Goal: Check status: Check status

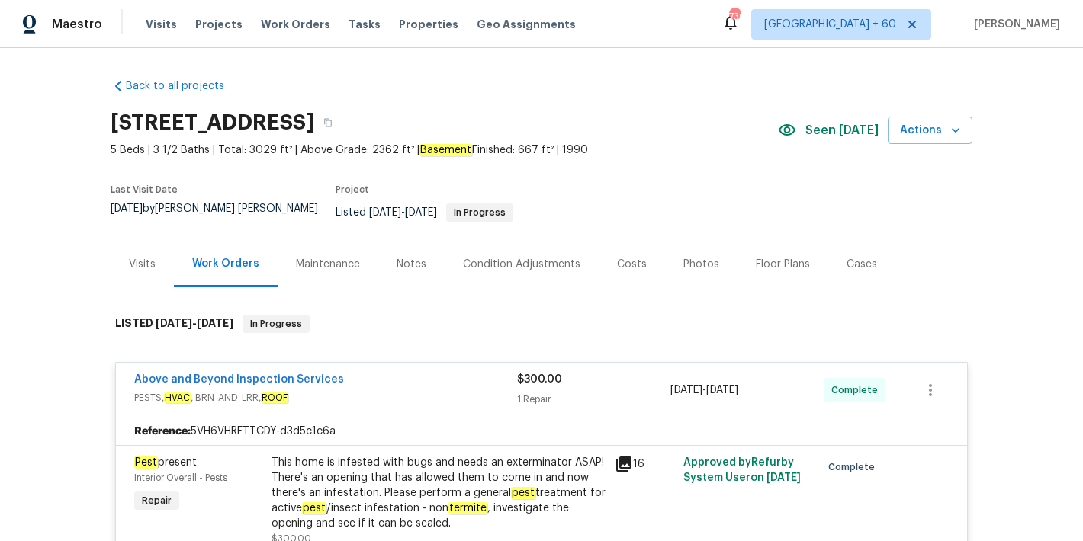
scroll to position [209, 0]
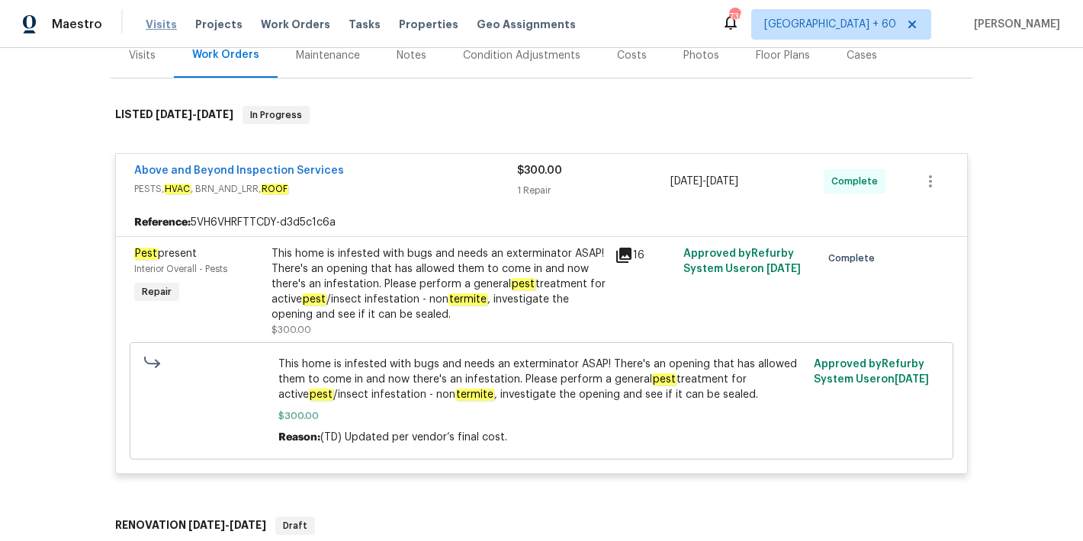
click at [165, 24] on span "Visits" at bounding box center [161, 24] width 31 height 15
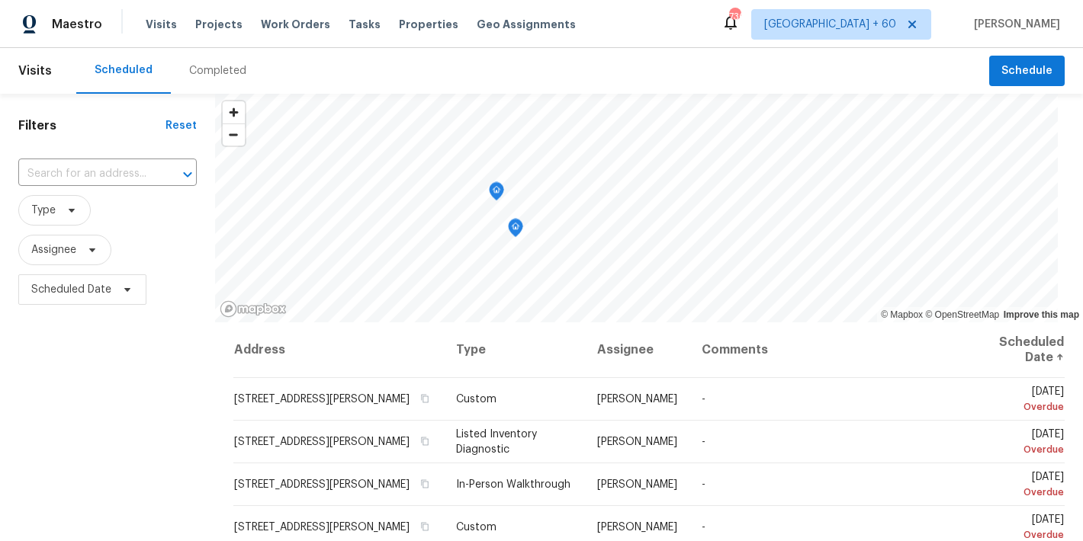
click at [626, 31] on div "Maestro Visits Projects Work Orders Tasks Properties Geo Assignments 736 Atlant…" at bounding box center [541, 24] width 1083 height 48
click at [211, 70] on div "Completed" at bounding box center [217, 70] width 57 height 15
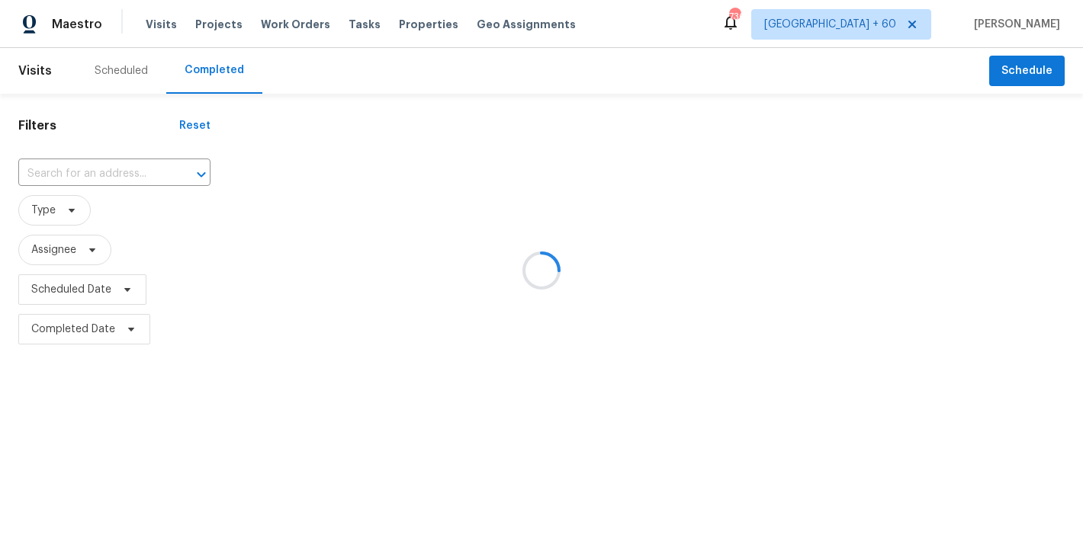
click at [679, 50] on div at bounding box center [541, 270] width 1083 height 541
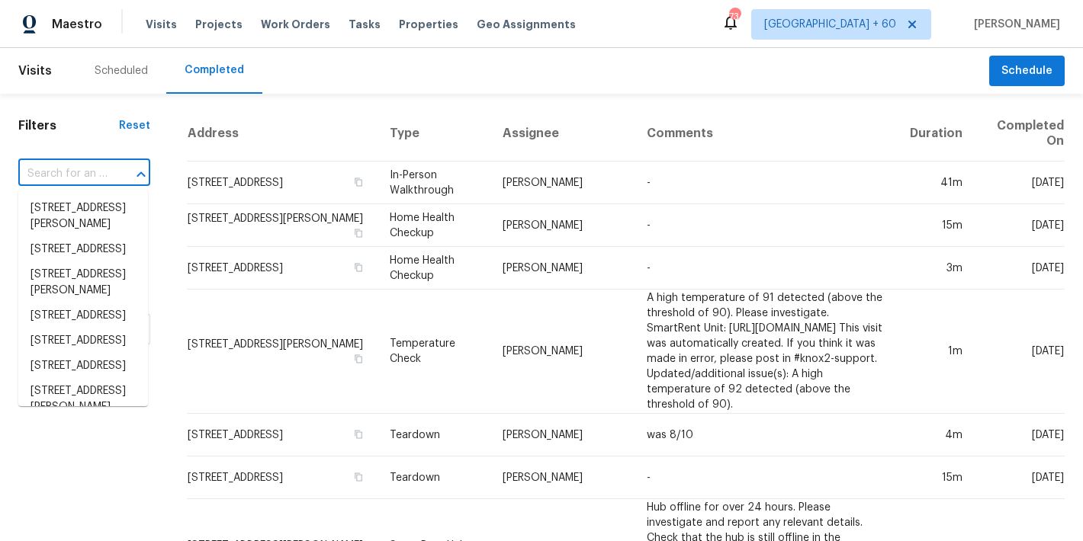
click at [88, 164] on input "text" at bounding box center [62, 174] width 89 height 24
paste input "949 Granville Rd, Jacksonville, FL 32205"
type input "949 Granville Rd, Jacksonville, FL 32205"
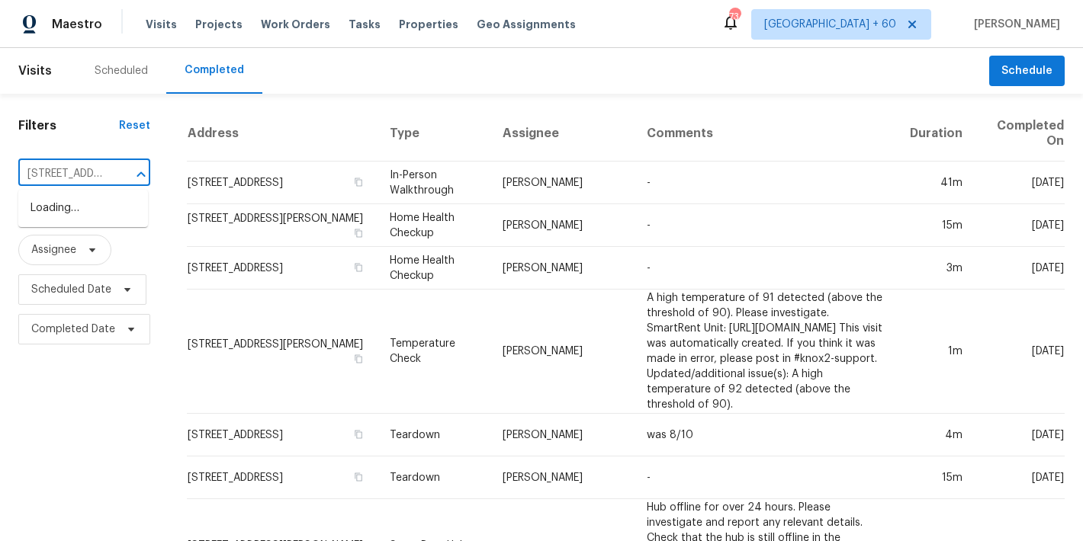
scroll to position [0, 121]
click at [72, 218] on li "949 Granville Rd, Jacksonville, FL 32205" at bounding box center [83, 208] width 130 height 25
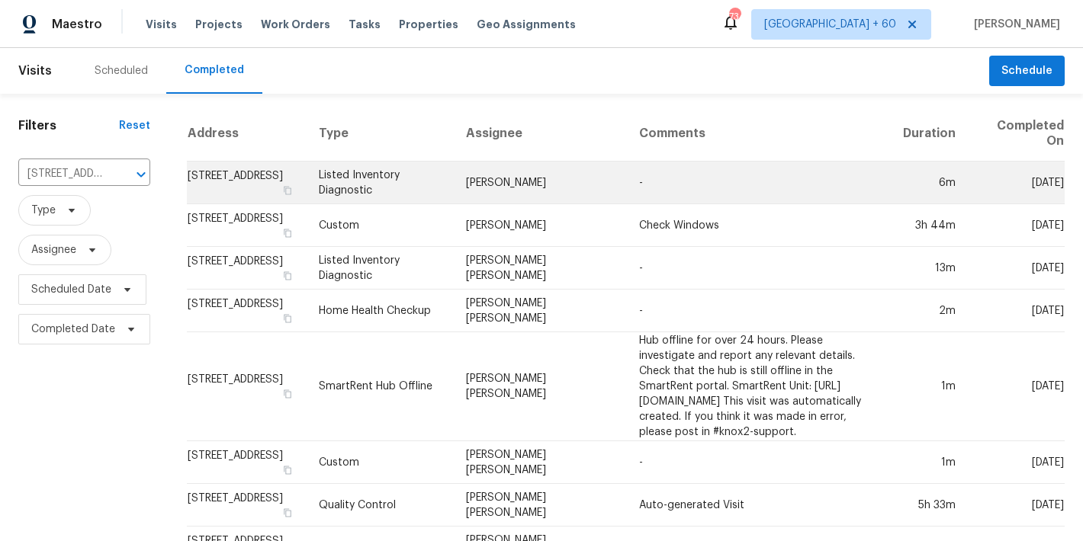
click at [240, 192] on td "949 Granville Rd, Jacksonville, FL 32205" at bounding box center [247, 183] width 120 height 43
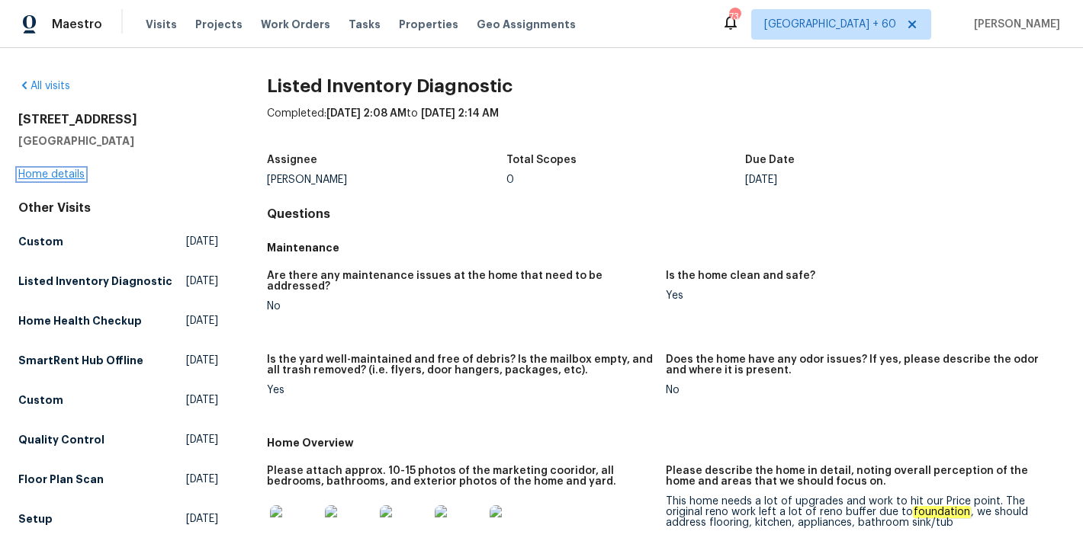
click at [40, 175] on link "Home details" at bounding box center [51, 174] width 66 height 11
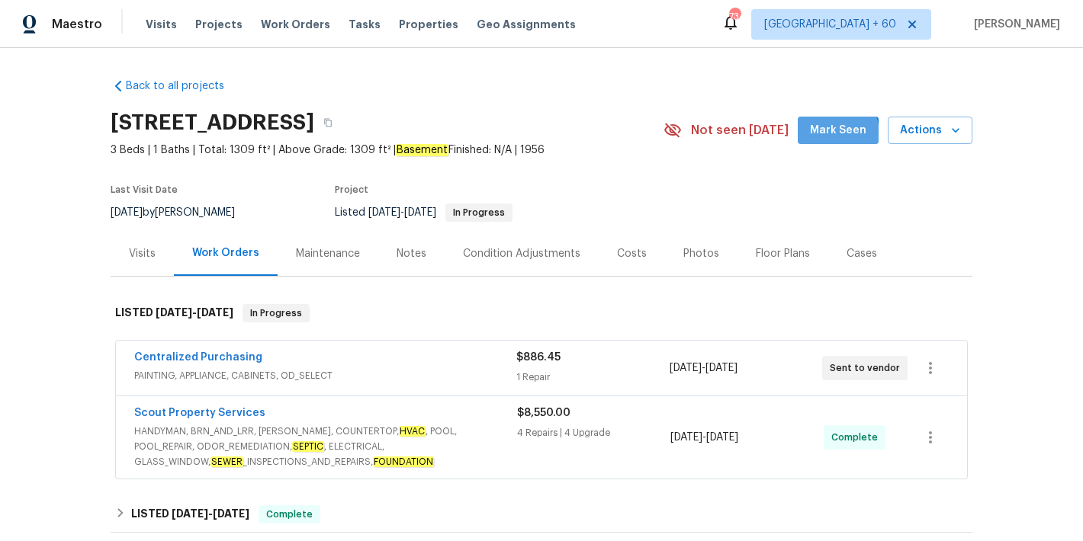
click at [825, 135] on span "Mark Seen" at bounding box center [838, 130] width 56 height 19
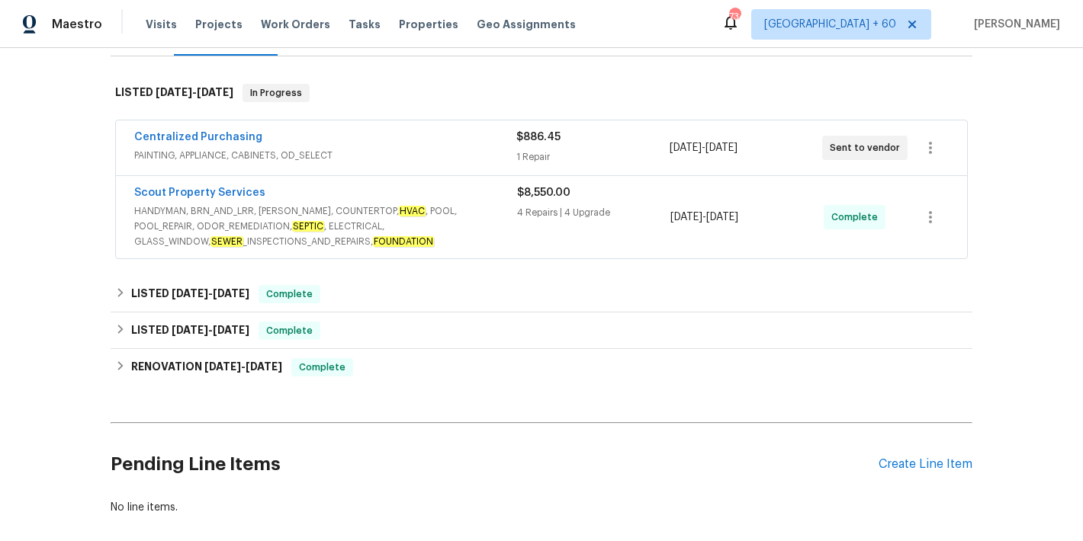
scroll to position [229, 0]
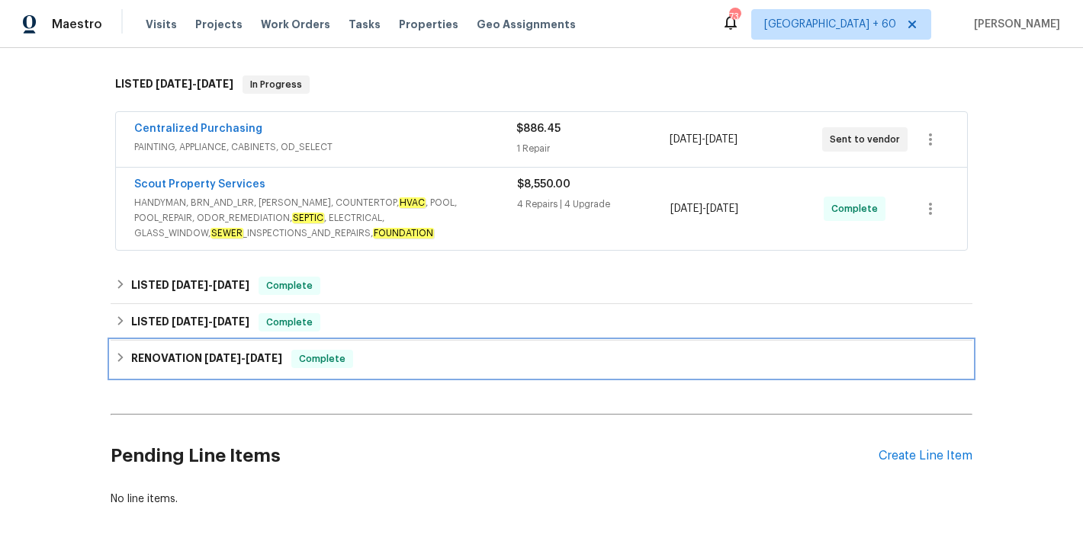
click at [290, 366] on div "RENOVATION 2/11/25 - 2/21/25 Complete" at bounding box center [541, 359] width 853 height 18
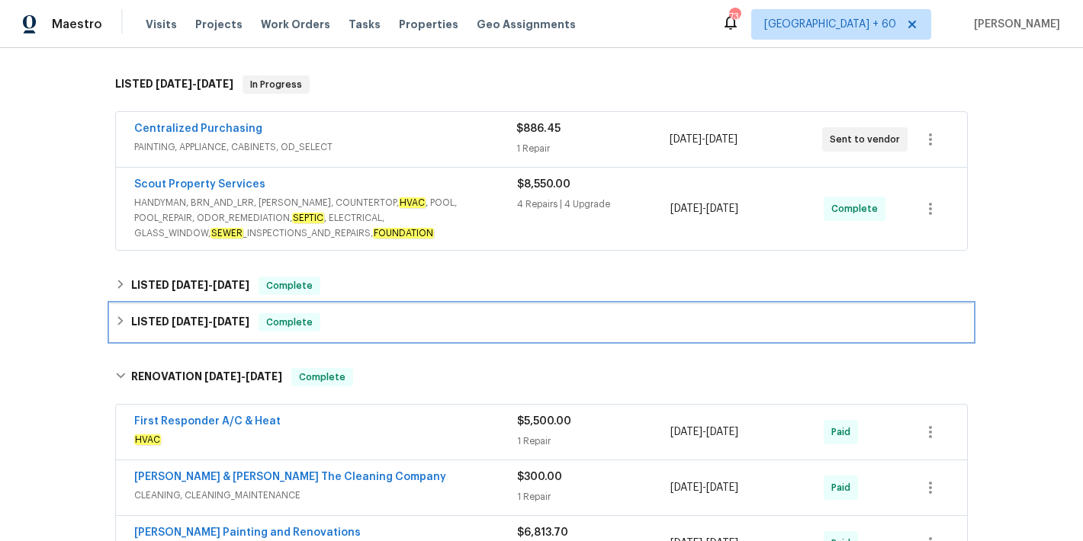
click at [241, 323] on span "6/27/25" at bounding box center [231, 321] width 37 height 11
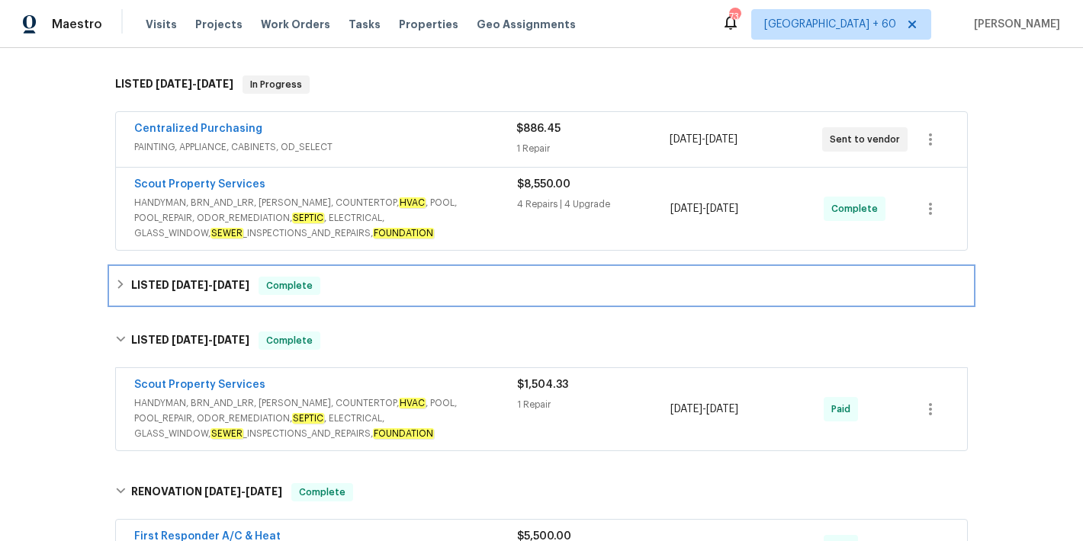
click at [226, 284] on span "7/17/25" at bounding box center [231, 285] width 37 height 11
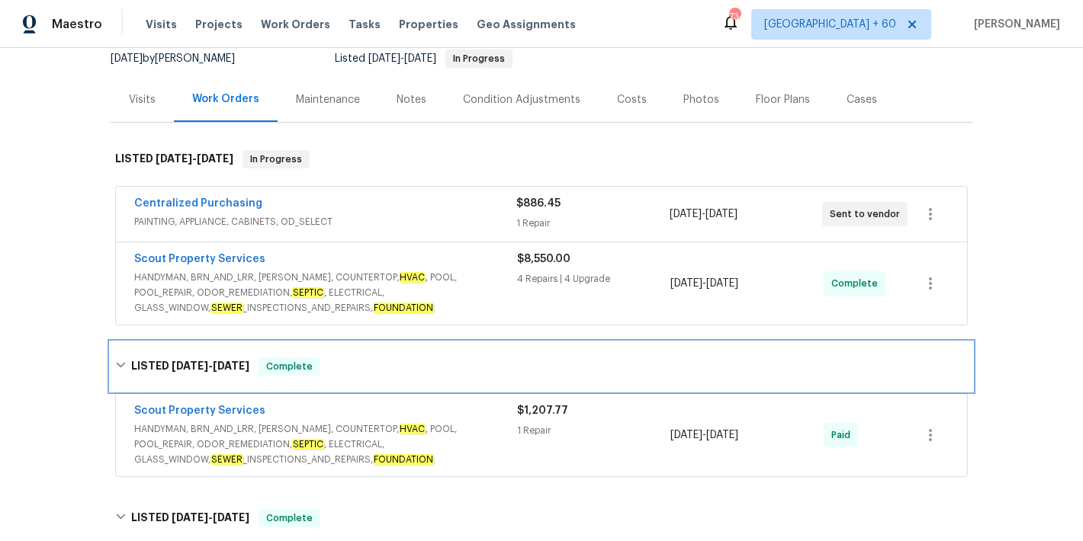
scroll to position [150, 0]
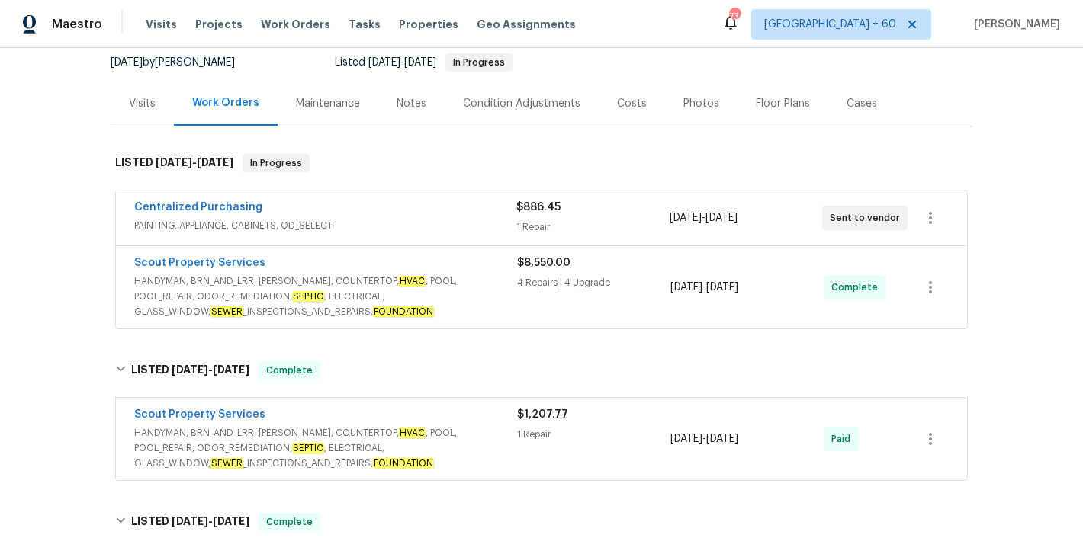
click at [486, 206] on div "Centralized Purchasing" at bounding box center [325, 209] width 382 height 18
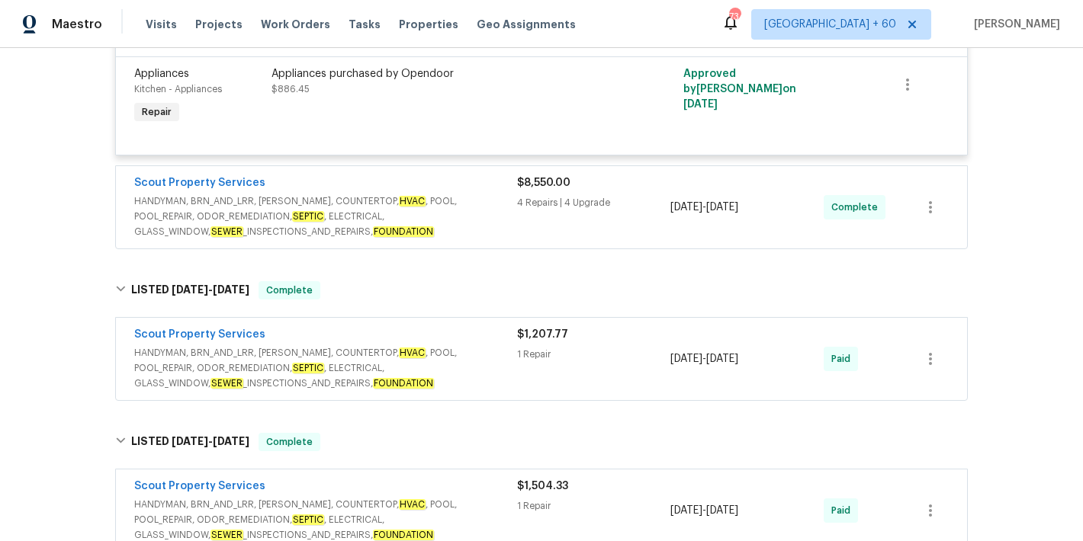
scroll to position [379, 0]
click at [456, 207] on span "HANDYMAN, BRN_AND_LRR, WELLS, COUNTERTOP, HVAC , POOL, POOL_REPAIR, ODOR_REMEDI…" at bounding box center [325, 216] width 383 height 46
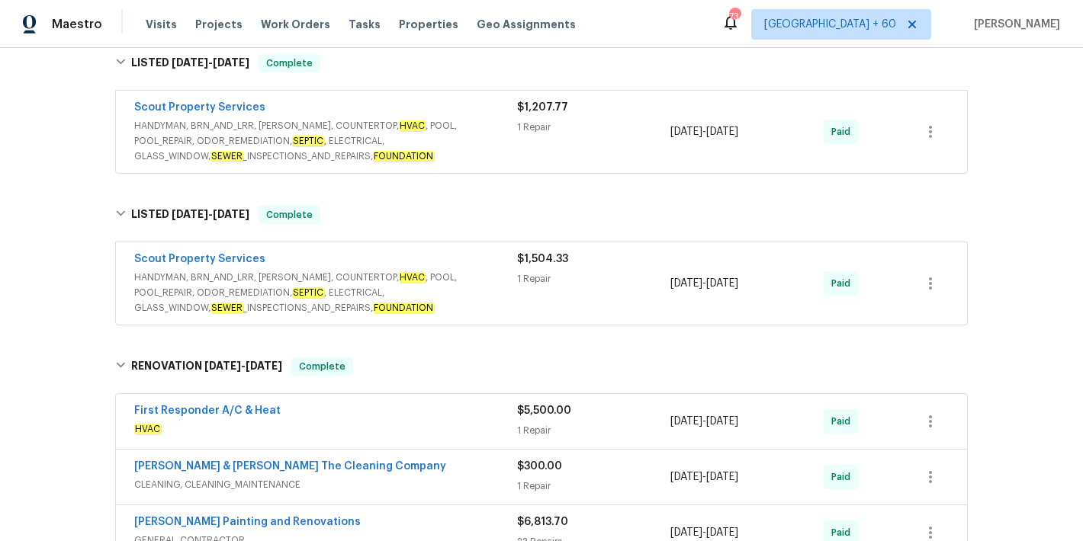
scroll to position [1857, 0]
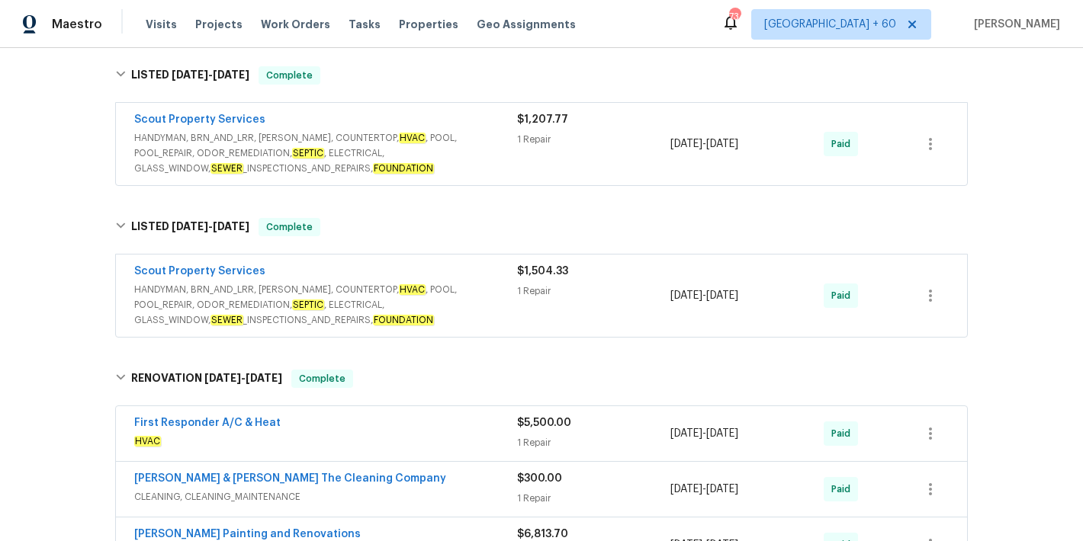
click at [483, 282] on span "HANDYMAN, BRN_AND_LRR, WELLS, COUNTERTOP, HVAC , POOL, POOL_REPAIR, ODOR_REMEDI…" at bounding box center [325, 305] width 383 height 46
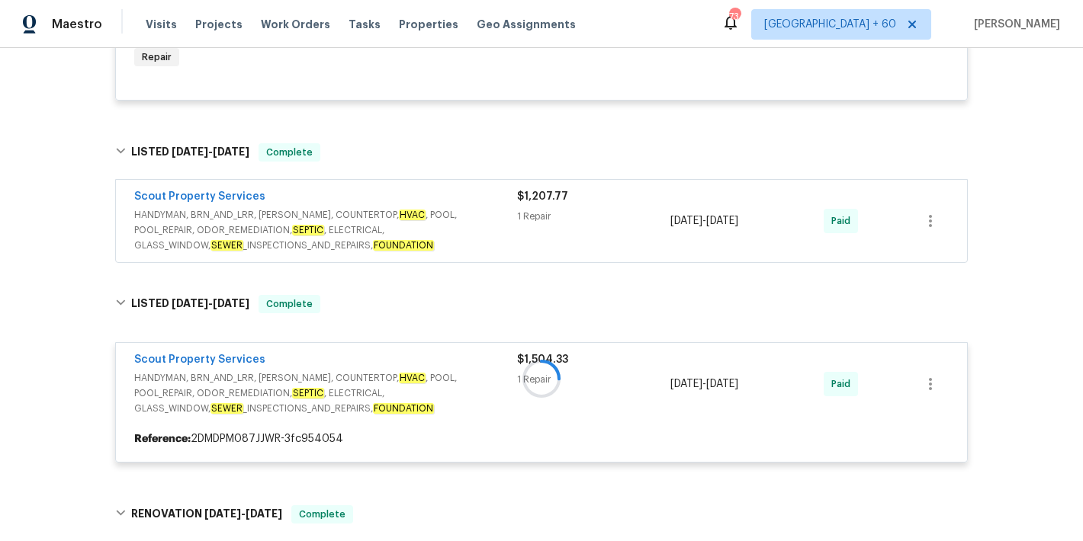
scroll to position [1767, 0]
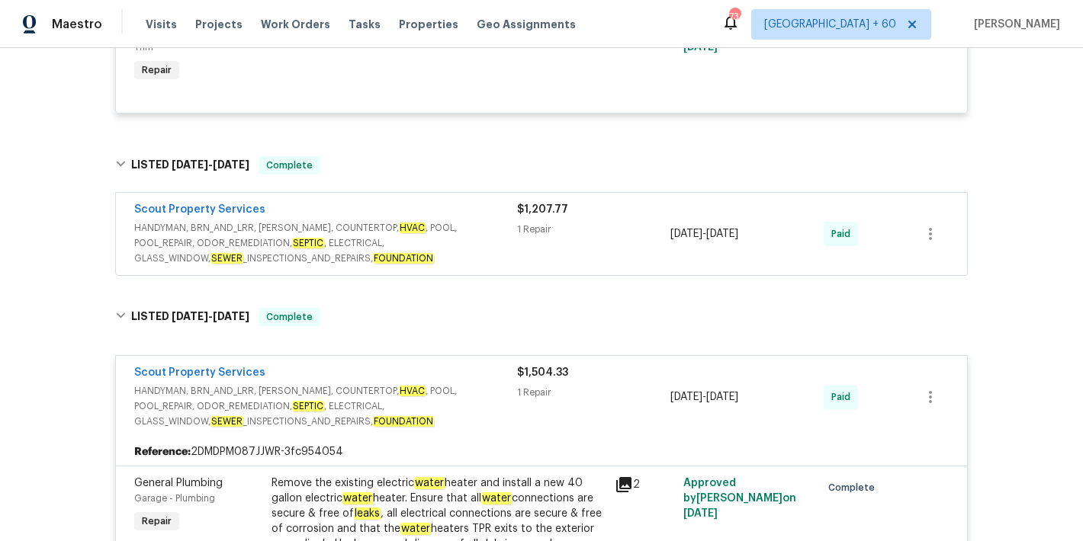
click at [490, 220] on span "HANDYMAN, BRN_AND_LRR, WELLS, COUNTERTOP, HVAC , POOL, POOL_REPAIR, ODOR_REMEDI…" at bounding box center [325, 243] width 383 height 46
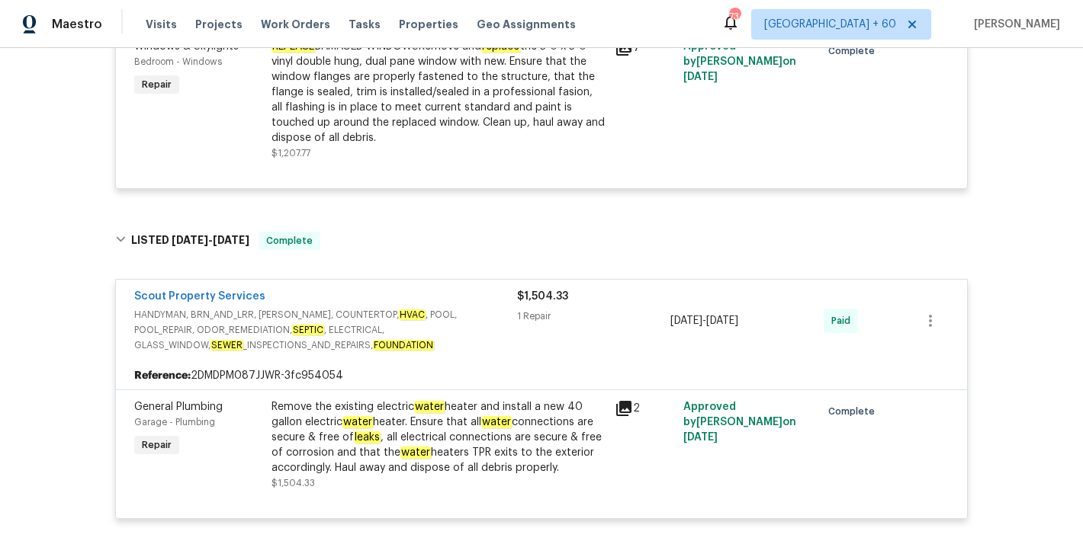
scroll to position [2049, 0]
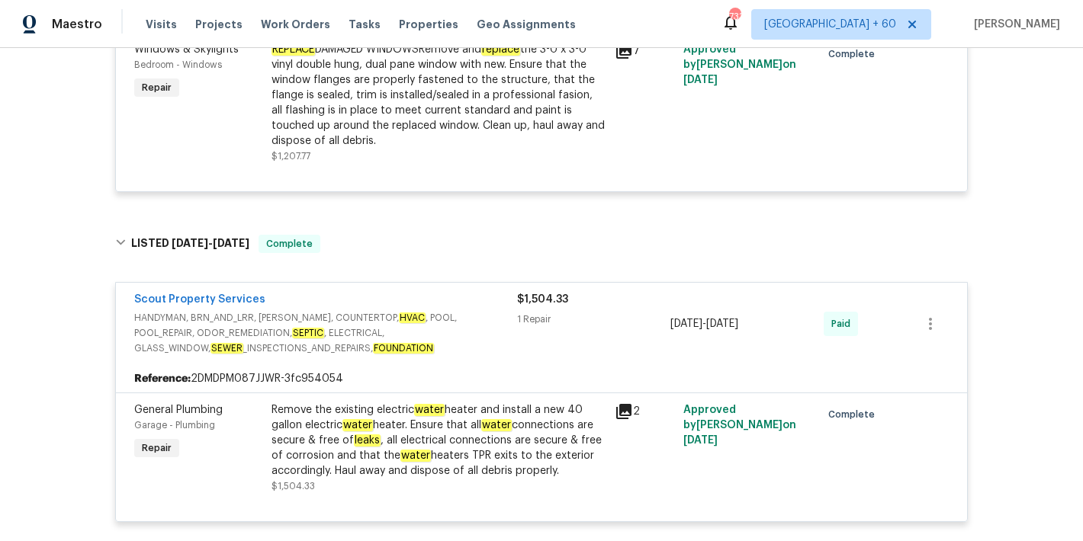
click at [414, 292] on div "Scout Property Services" at bounding box center [325, 301] width 383 height 18
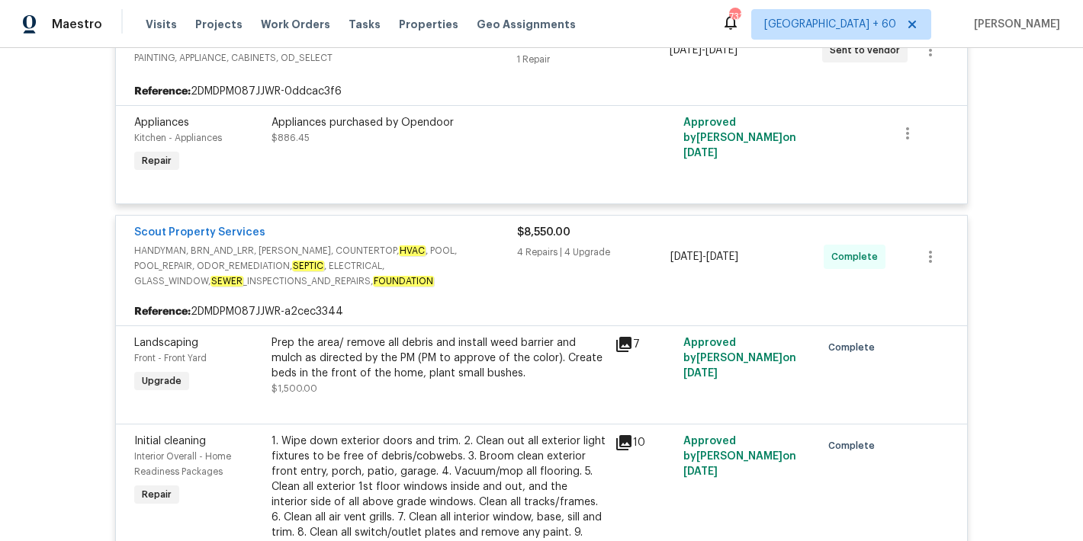
scroll to position [0, 0]
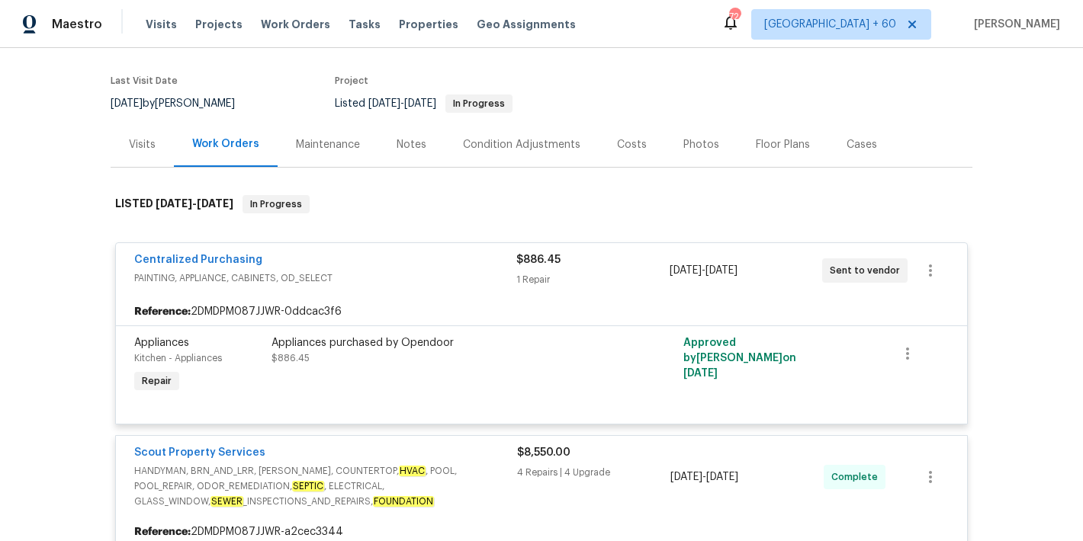
scroll to position [105, 0]
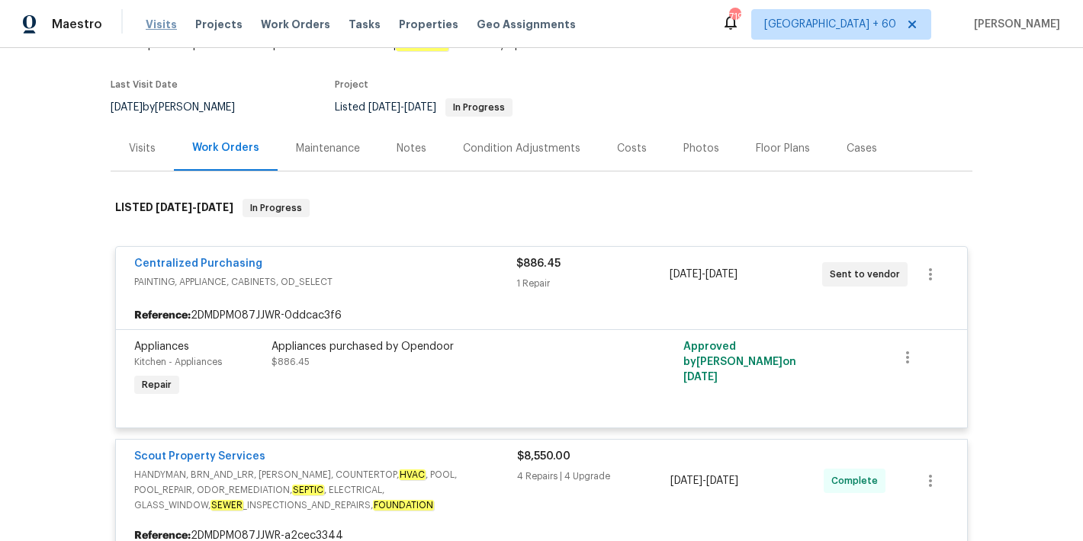
click at [162, 21] on span "Visits" at bounding box center [161, 24] width 31 height 15
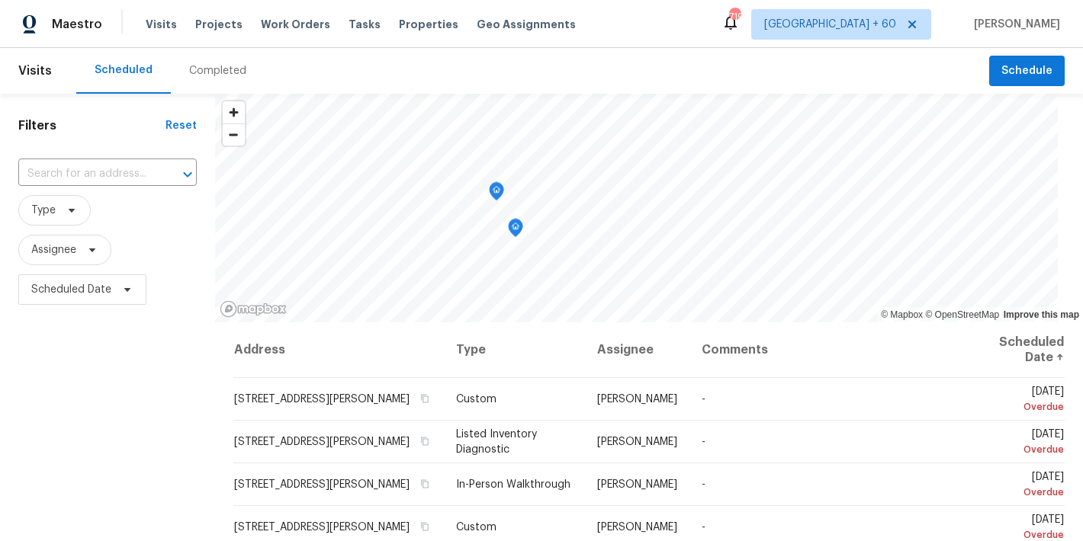
click at [213, 73] on div "Completed" at bounding box center [217, 70] width 57 height 15
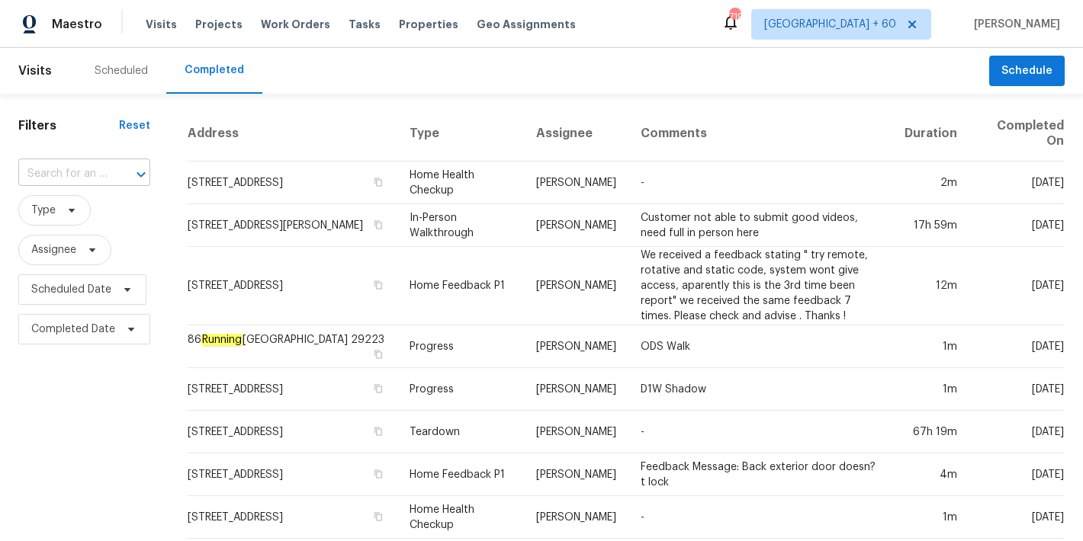
click at [98, 162] on input "text" at bounding box center [62, 174] width 89 height 24
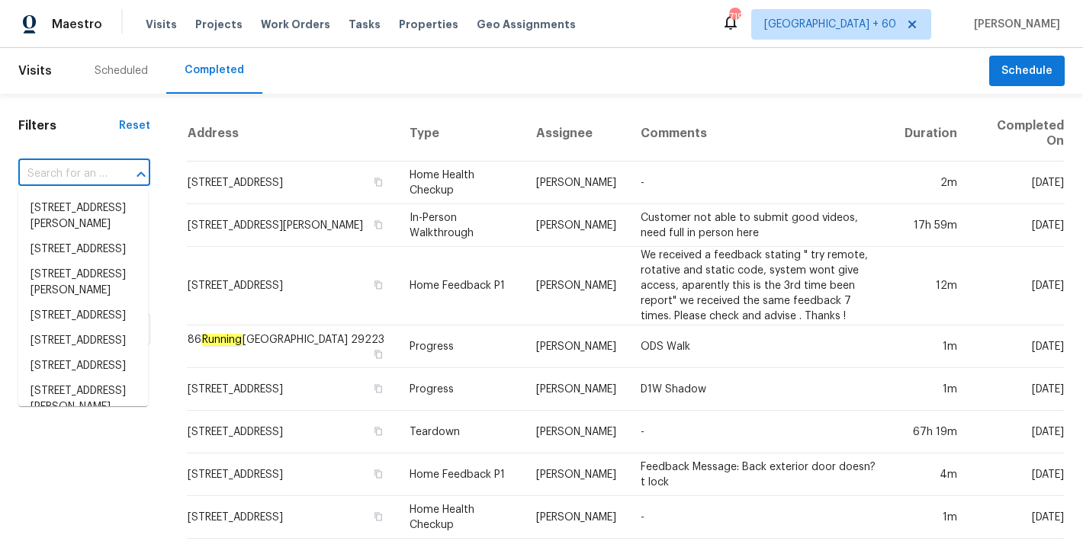
paste input "19 Pedestal Rock Ln, Durham, NC 27712"
type input "19 Pedestal Rock Ln, Durham, NC 27712"
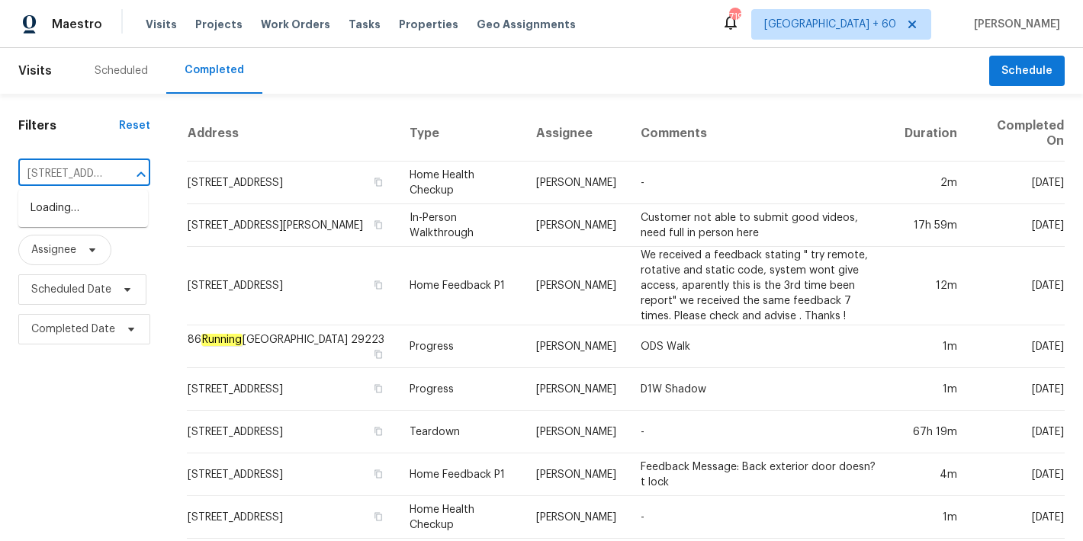
scroll to position [0, 117]
click at [76, 216] on li "19 Pedestal Rock Ln, Durham, NC 27712" at bounding box center [83, 208] width 130 height 25
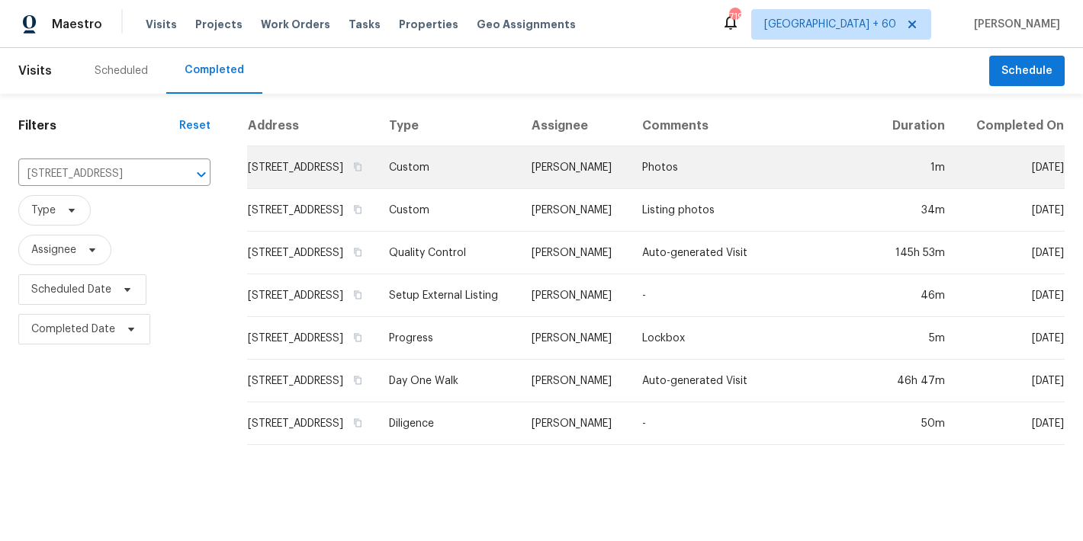
click at [256, 189] on td "19 Pedestal Rock Ln, Durham, NC 27712" at bounding box center [312, 167] width 130 height 43
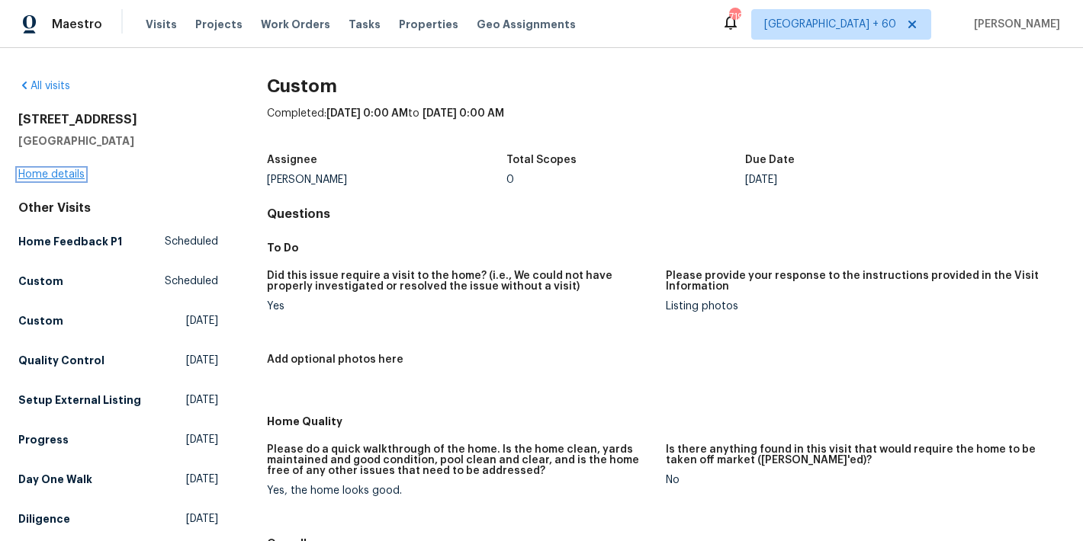
click at [27, 177] on link "Home details" at bounding box center [51, 174] width 66 height 11
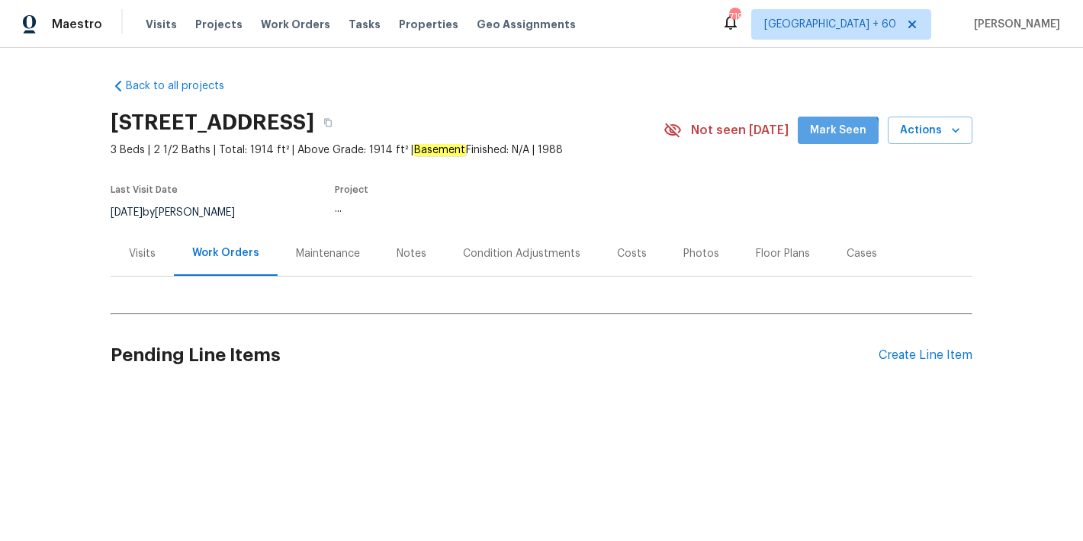
click at [820, 140] on button "Mark Seen" at bounding box center [838, 131] width 81 height 28
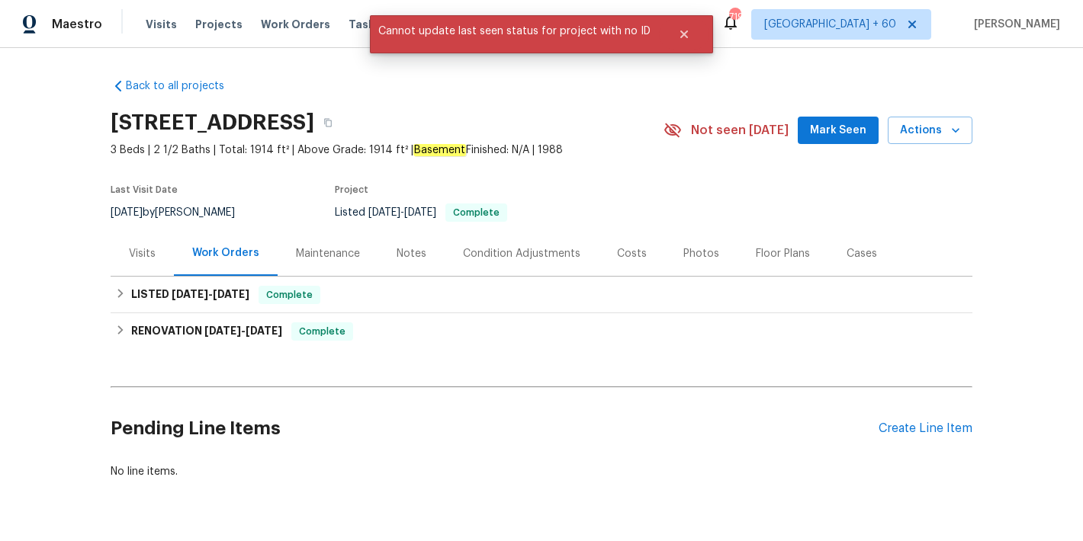
click at [839, 141] on button "Mark Seen" at bounding box center [838, 131] width 81 height 28
click at [679, 37] on icon "Close" at bounding box center [684, 34] width 12 height 12
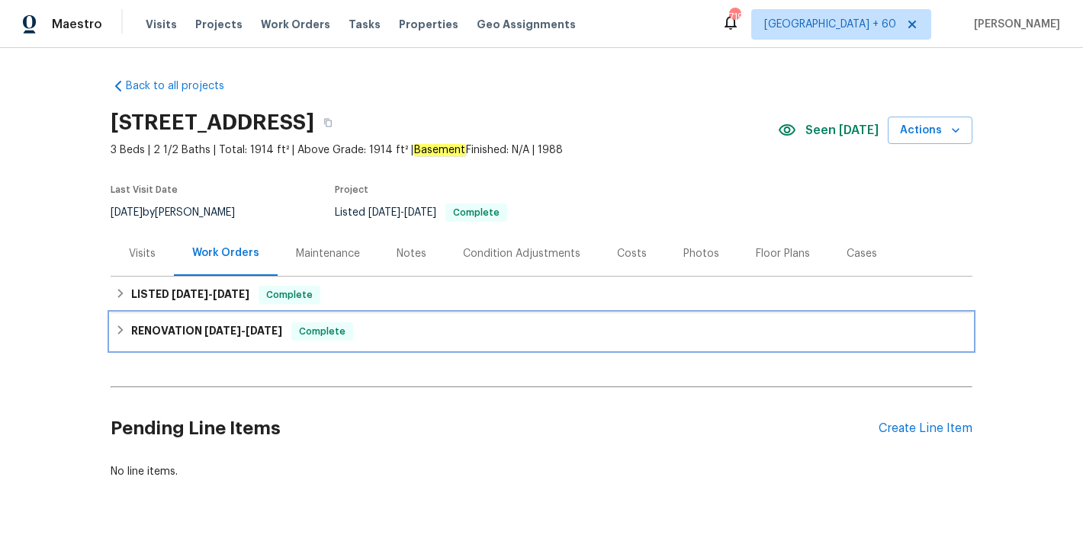
click at [230, 335] on span "6/6/25" at bounding box center [222, 331] width 37 height 11
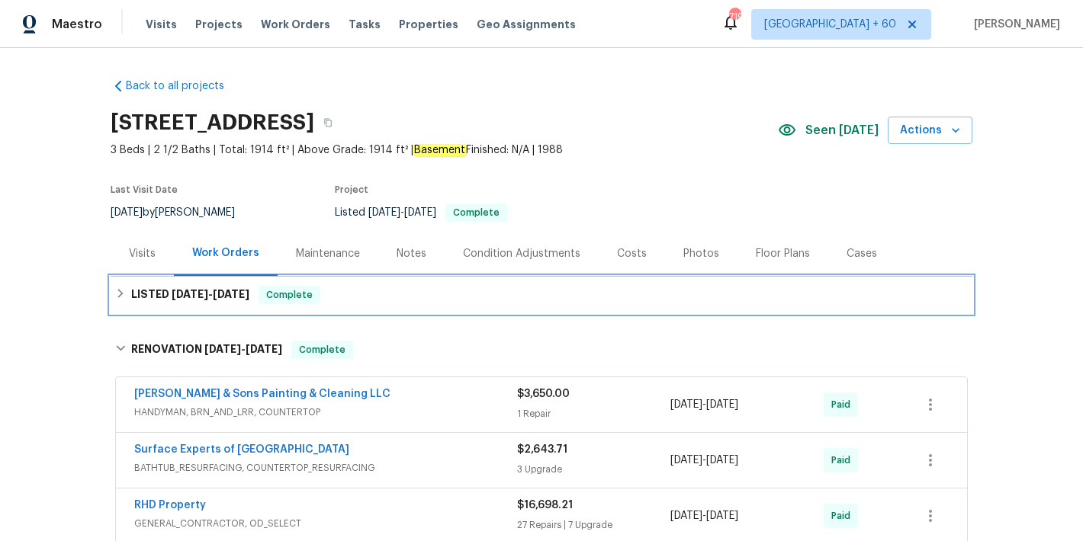
click at [226, 295] on span "8/11/25" at bounding box center [231, 294] width 37 height 11
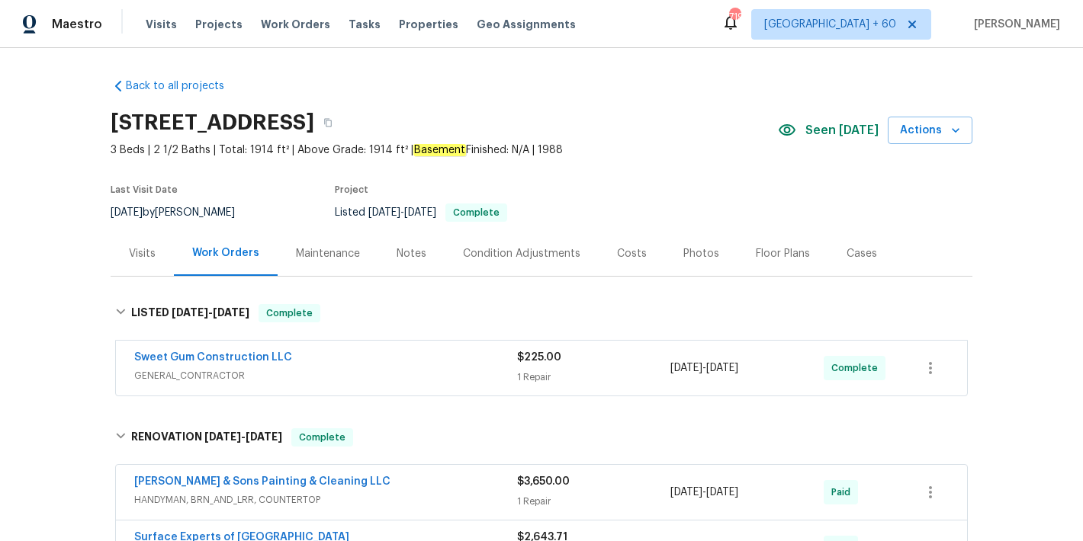
click at [446, 372] on span "GENERAL_CONTRACTOR" at bounding box center [325, 375] width 383 height 15
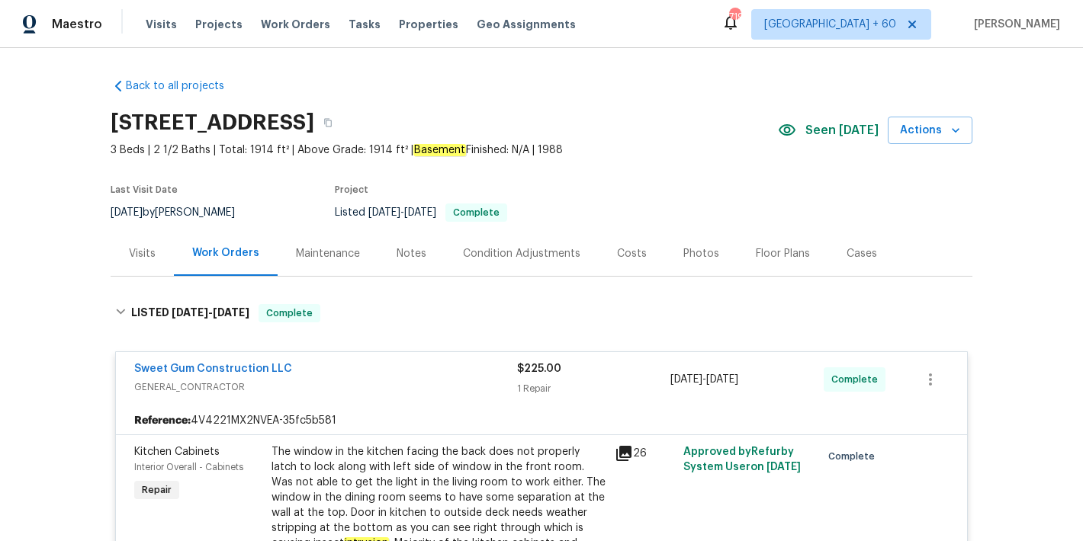
click at [1004, 243] on div "Back to all projects 19 Pedestal Rock Ln, Durham, NC 27712 3 Beds | 2 1/2 Baths…" at bounding box center [541, 294] width 1083 height 493
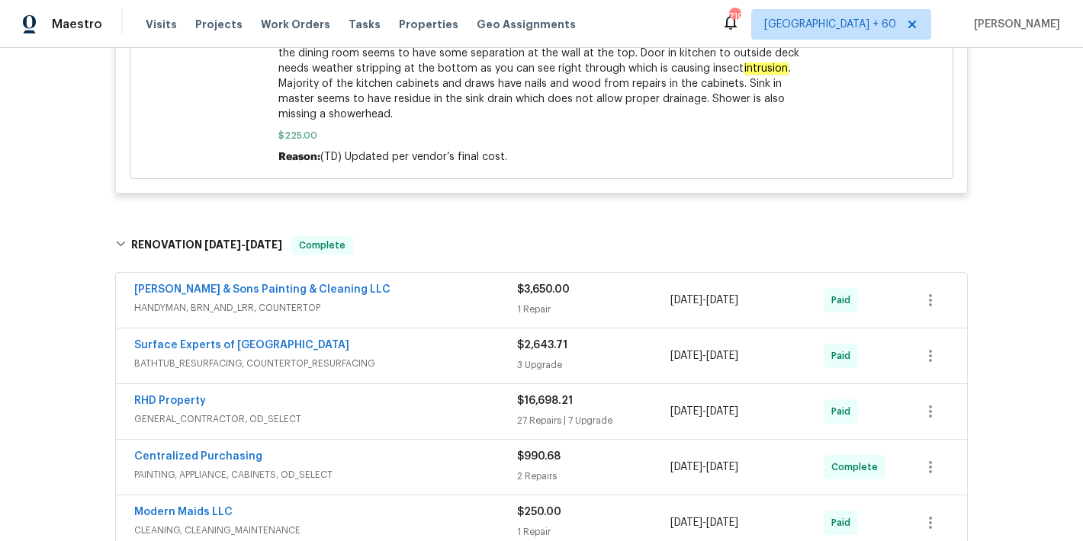
scroll to position [491, 0]
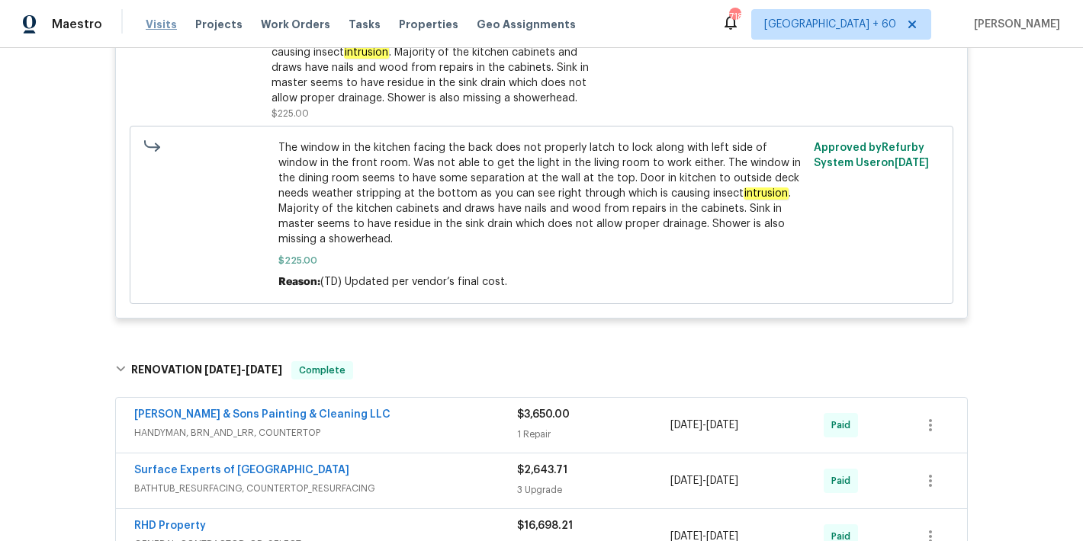
click at [164, 25] on span "Visits" at bounding box center [161, 24] width 31 height 15
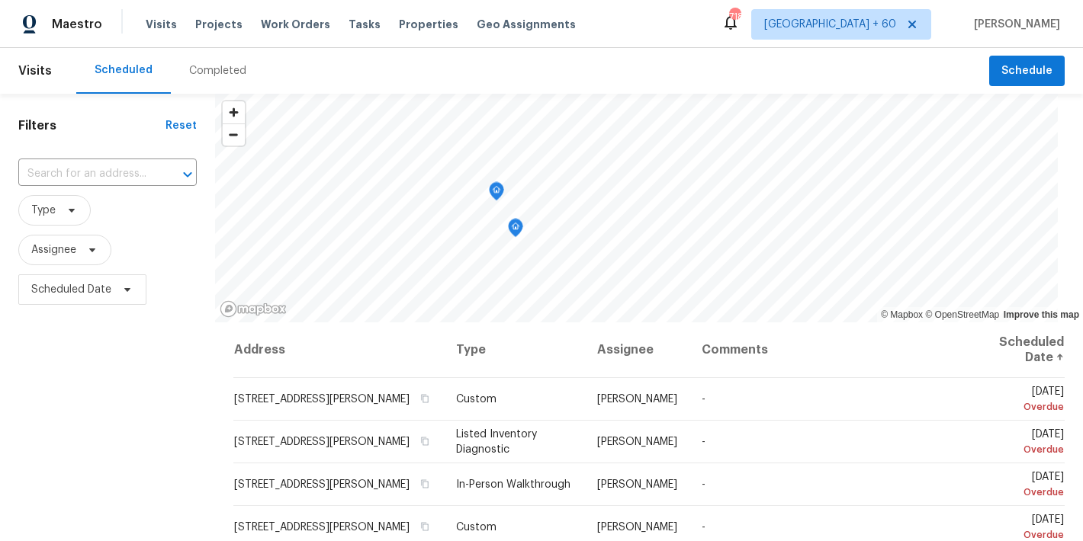
click at [217, 72] on div "Completed" at bounding box center [217, 70] width 57 height 15
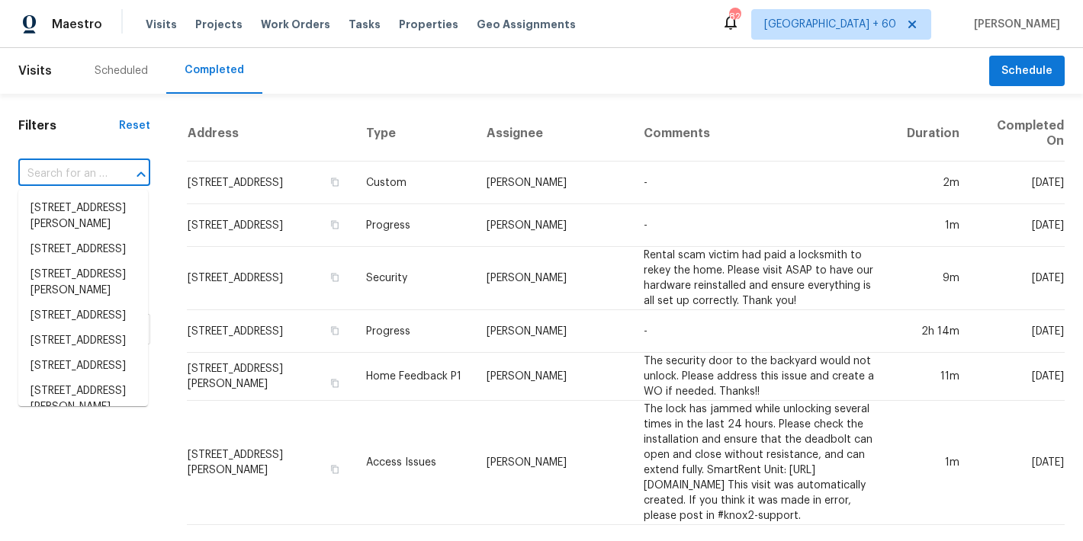
click at [71, 181] on input "text" at bounding box center [62, 174] width 89 height 24
paste input "[STREET_ADDRESS][PERSON_NAME]"
type input "[STREET_ADDRESS][PERSON_NAME]"
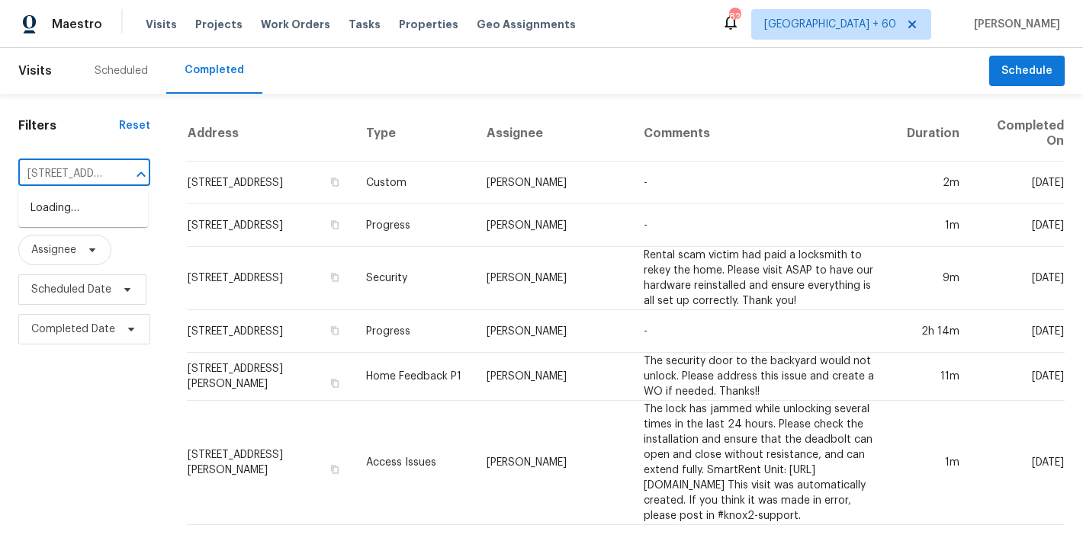
scroll to position [0, 104]
click at [52, 218] on li "[STREET_ADDRESS][PERSON_NAME]" at bounding box center [83, 216] width 130 height 41
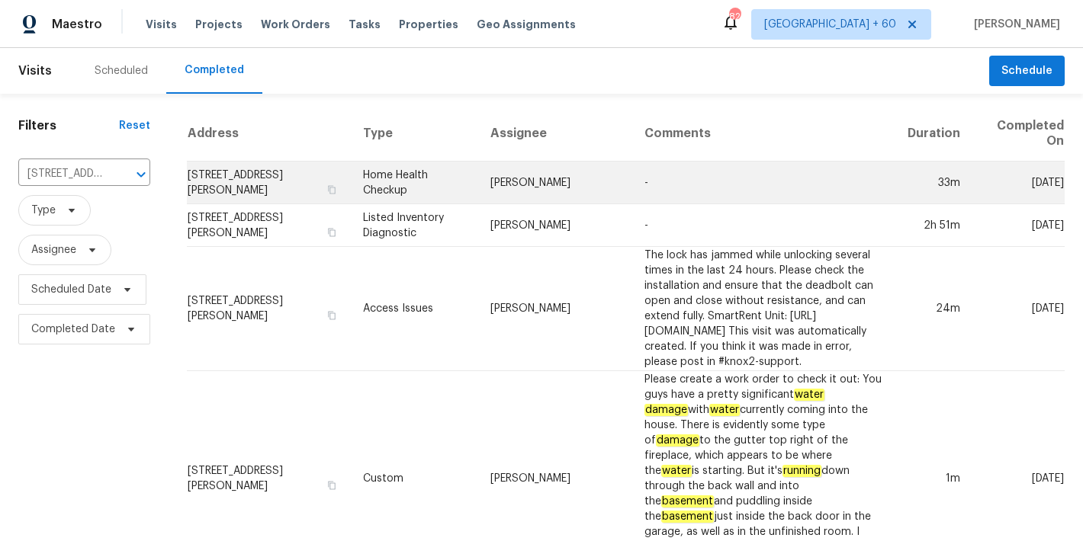
click at [234, 191] on td "[STREET_ADDRESS][PERSON_NAME]" at bounding box center [269, 183] width 164 height 43
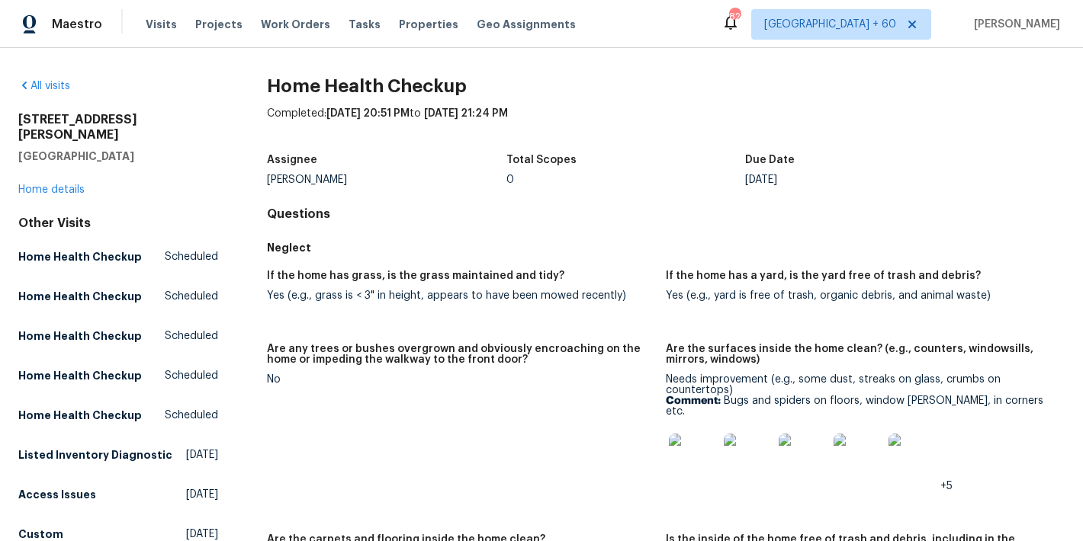
click at [204, 159] on div "[STREET_ADDRESS][PERSON_NAME] Home details" at bounding box center [118, 154] width 200 height 85
click at [51, 185] on link "Home details" at bounding box center [51, 190] width 66 height 11
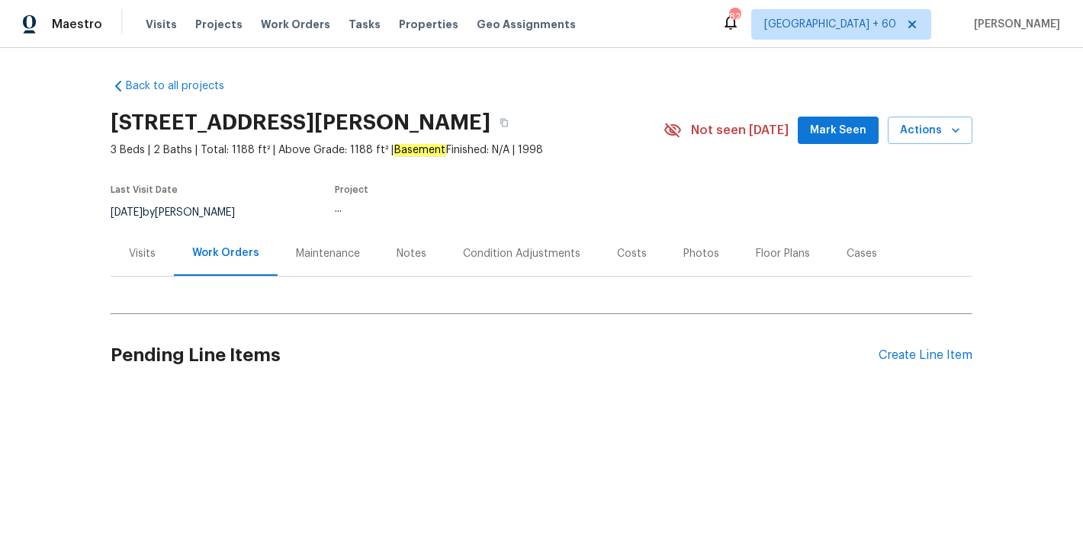
click at [817, 128] on span "Mark Seen" at bounding box center [838, 130] width 56 height 19
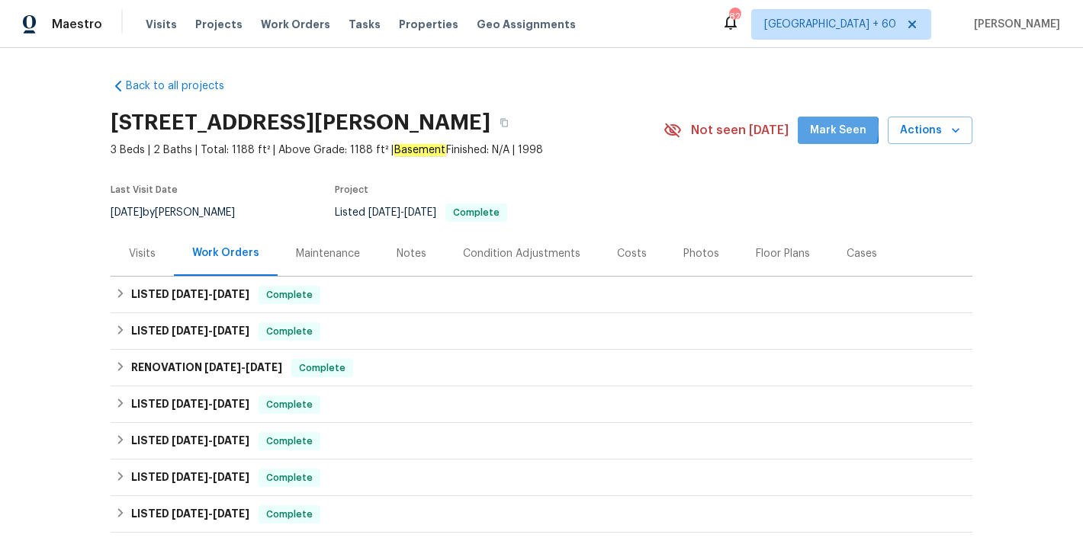
click at [817, 128] on span "Mark Seen" at bounding box center [838, 130] width 56 height 19
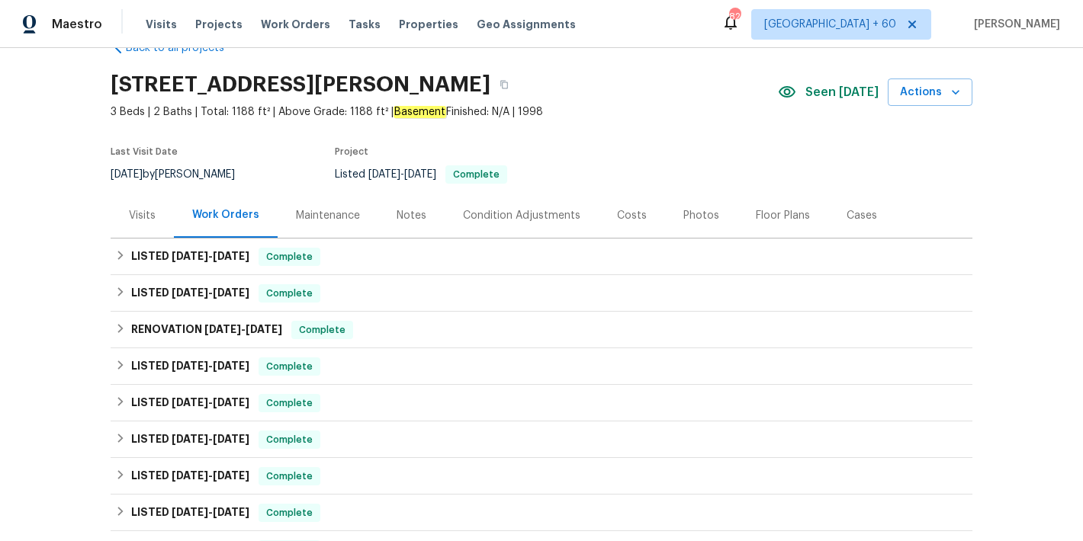
scroll to position [65, 0]
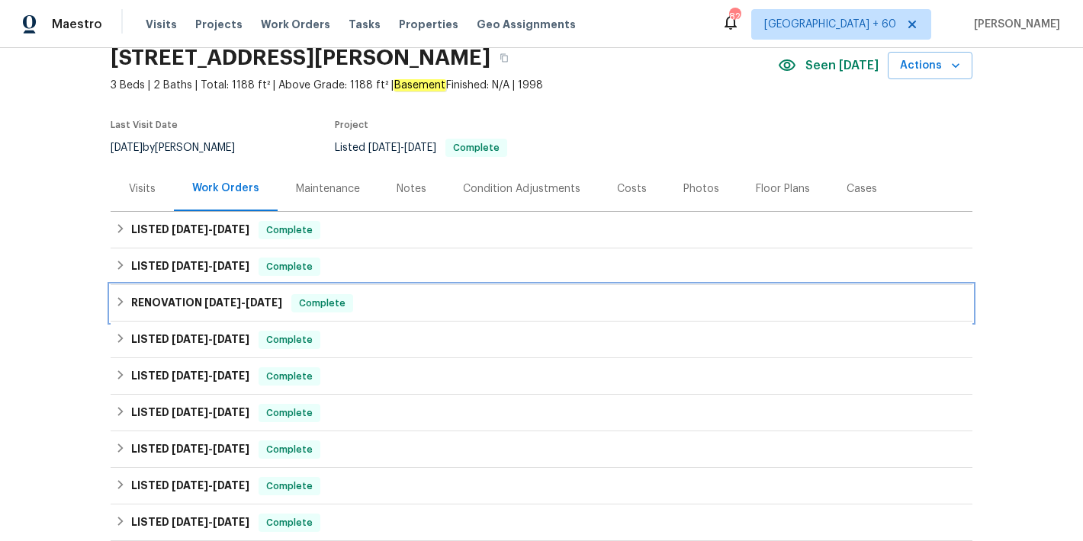
click at [396, 308] on div "RENOVATION [DATE] - [DATE] Complete" at bounding box center [541, 303] width 853 height 18
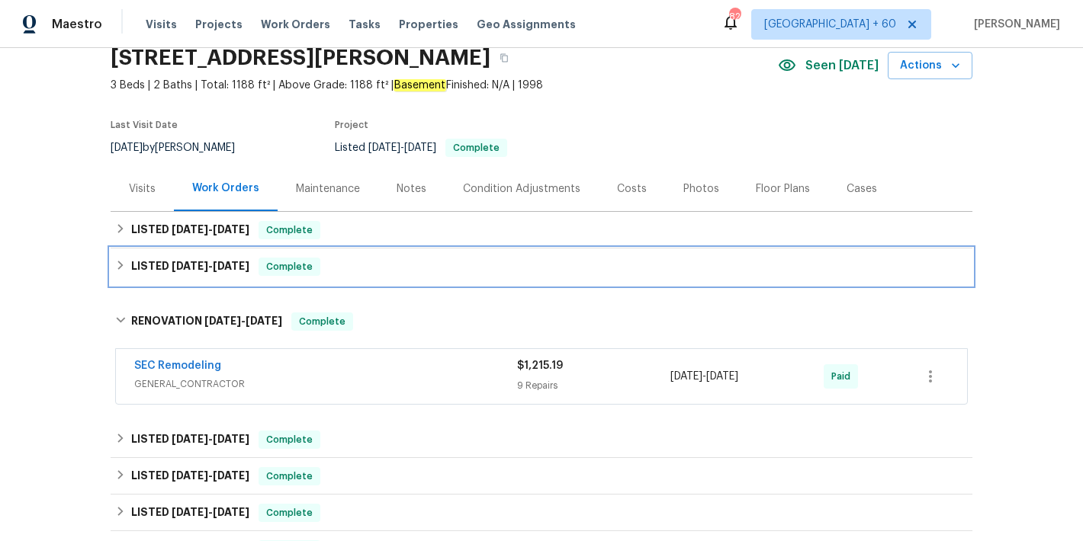
click at [379, 283] on div "LISTED [DATE] - [DATE] Complete" at bounding box center [542, 267] width 862 height 37
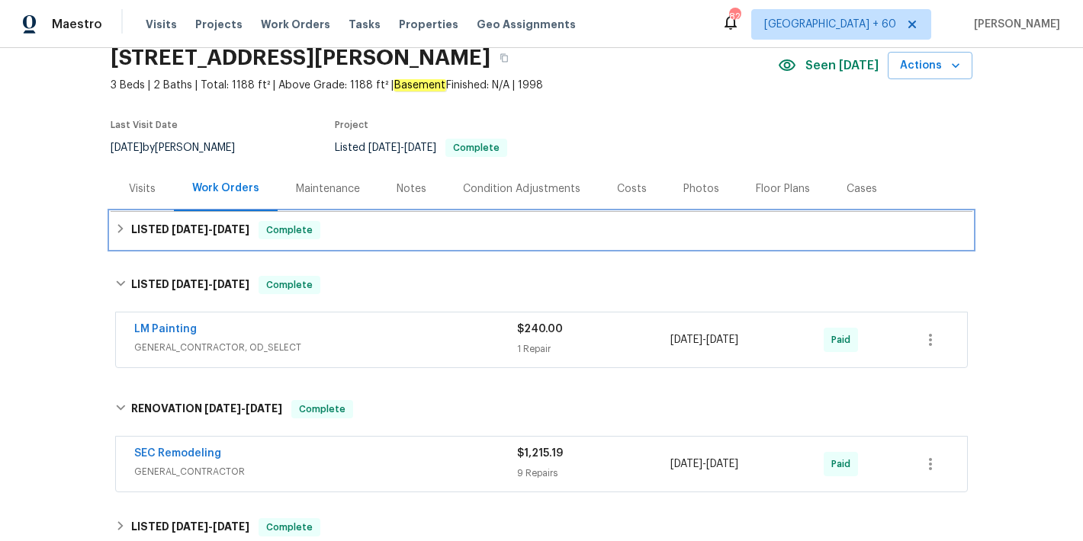
click at [370, 243] on div "LISTED [DATE] - [DATE] Complete" at bounding box center [542, 230] width 862 height 37
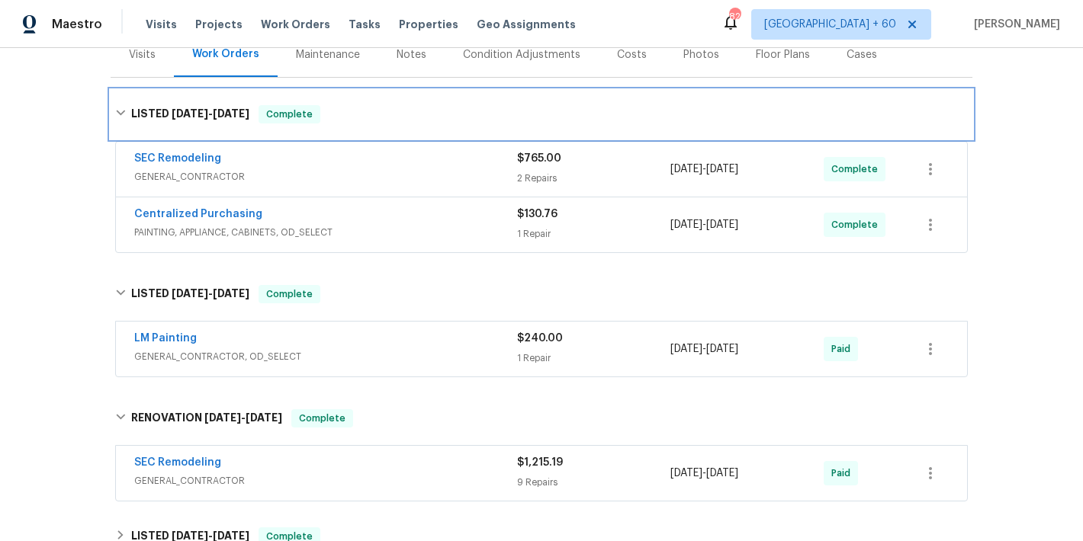
scroll to position [200, 0]
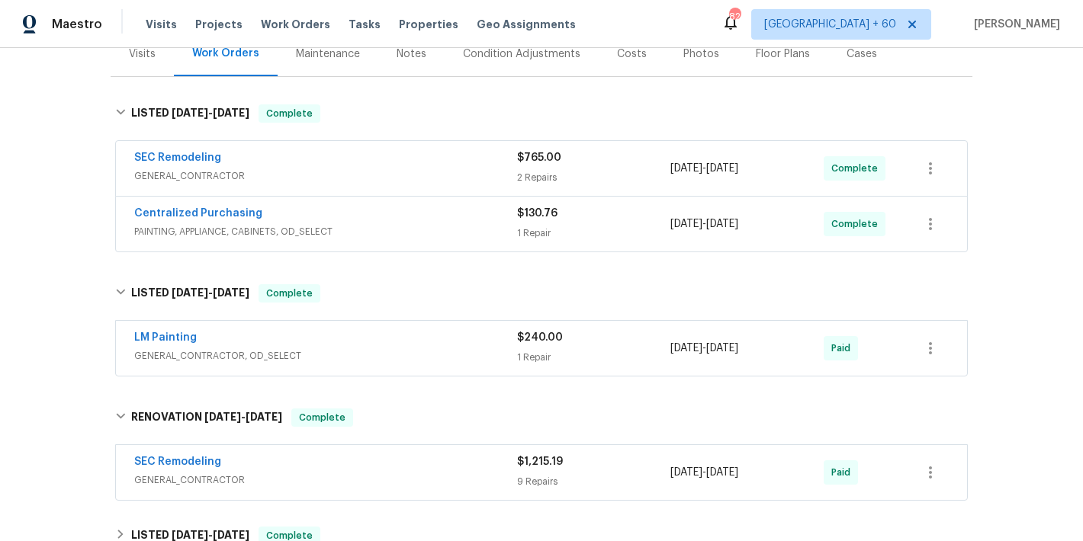
click at [1016, 156] on div "Back to all projects [STREET_ADDRESS][PERSON_NAME] 3 Beds | 2 Baths | Total: 11…" at bounding box center [541, 294] width 1083 height 493
click at [464, 345] on div "LM Painting" at bounding box center [325, 339] width 383 height 18
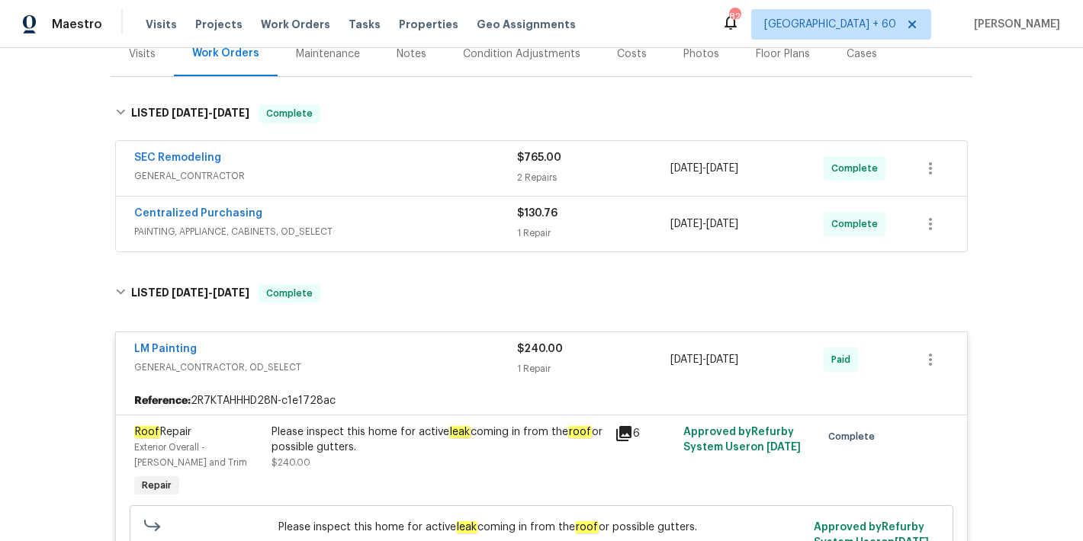
click at [418, 219] on div "Centralized Purchasing" at bounding box center [325, 215] width 383 height 18
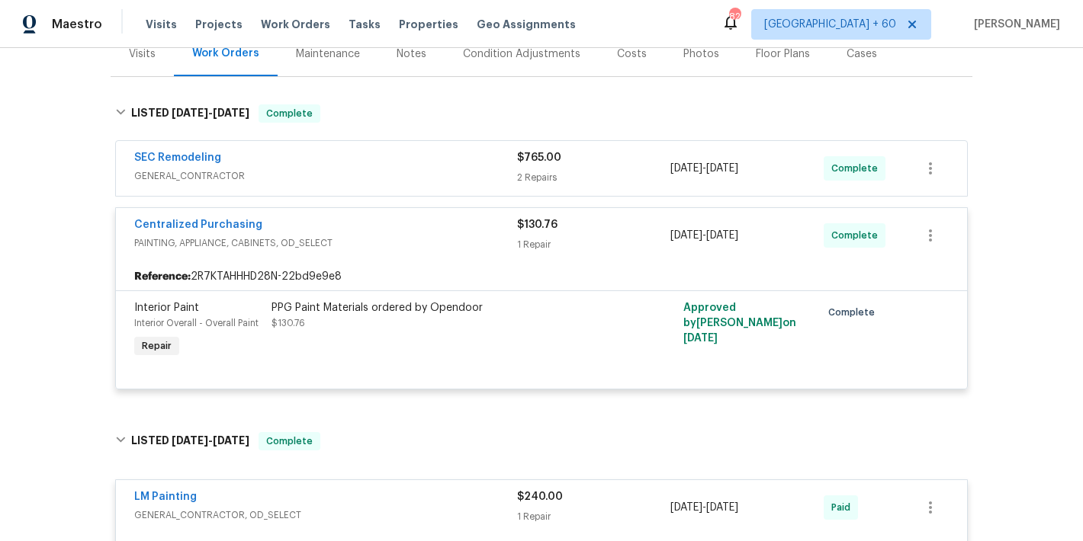
click at [467, 172] on span "GENERAL_CONTRACTOR" at bounding box center [325, 176] width 383 height 15
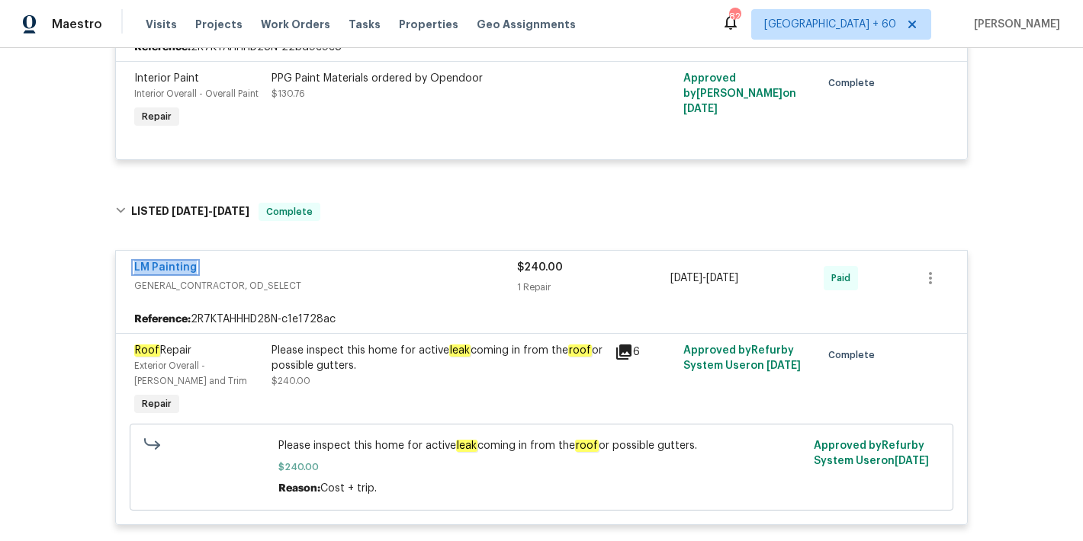
scroll to position [888, 0]
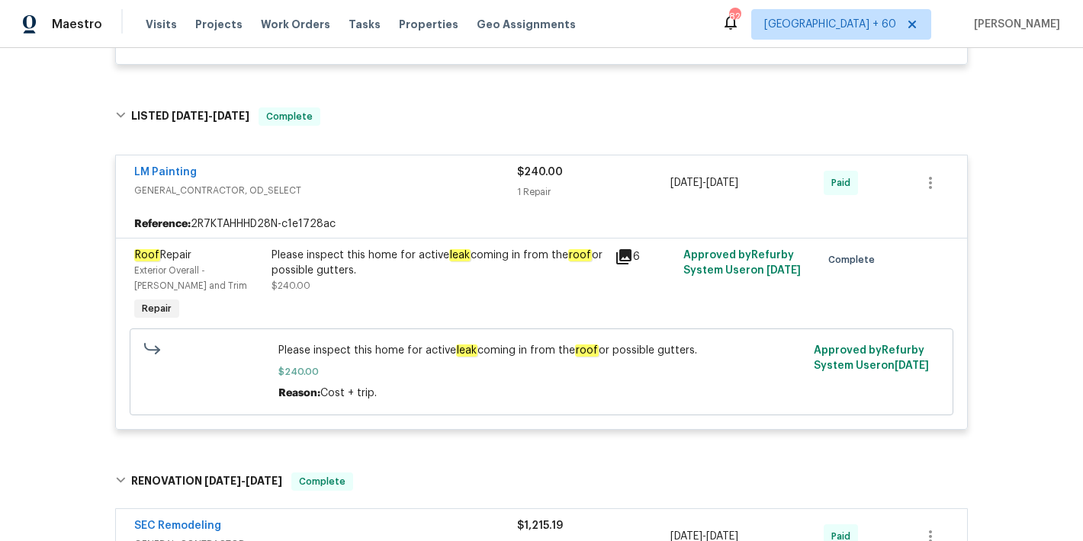
click at [417, 264] on div "Please inspect this home for active leak coming in from the roof or possible gu…" at bounding box center [438, 263] width 334 height 31
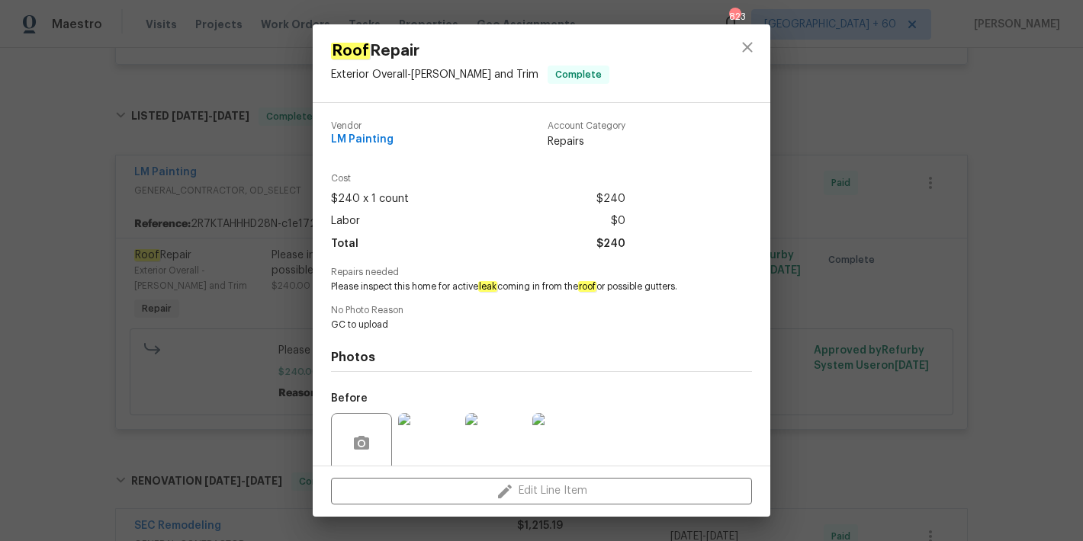
scroll to position [122, 0]
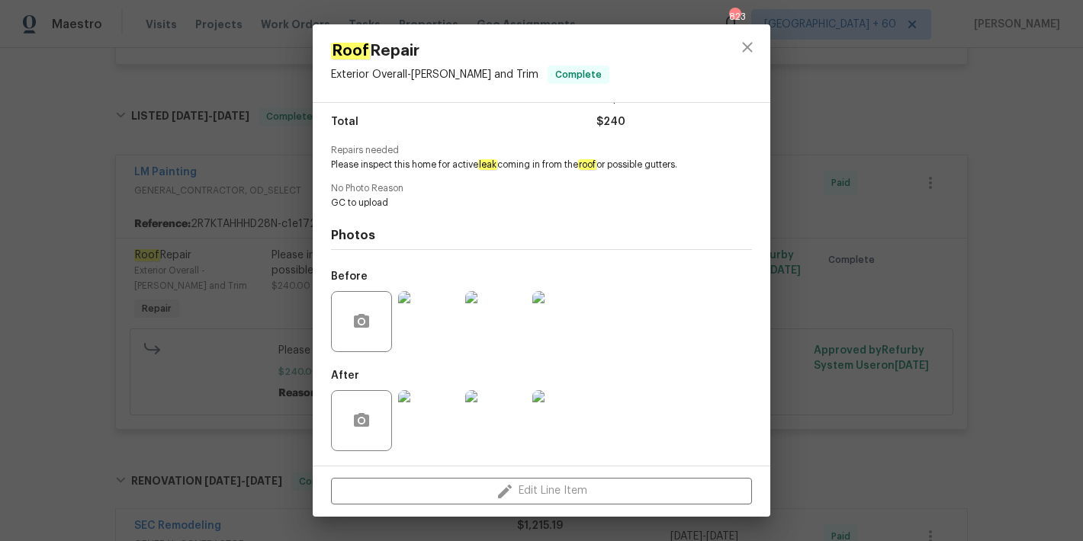
click at [443, 316] on img at bounding box center [428, 321] width 61 height 61
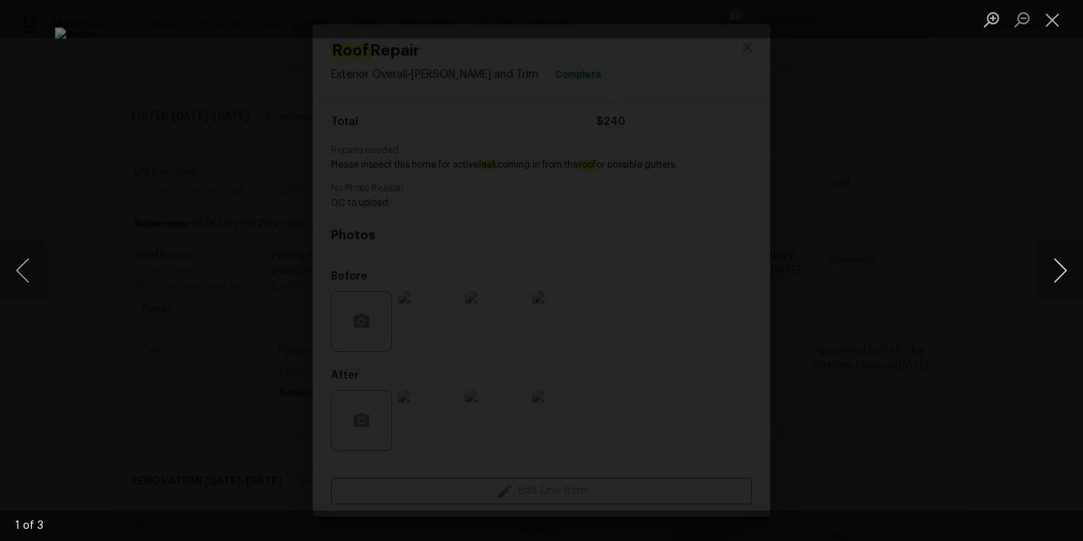
click at [1068, 265] on button "Next image" at bounding box center [1060, 270] width 46 height 61
click at [1054, 281] on button "Next image" at bounding box center [1060, 270] width 46 height 61
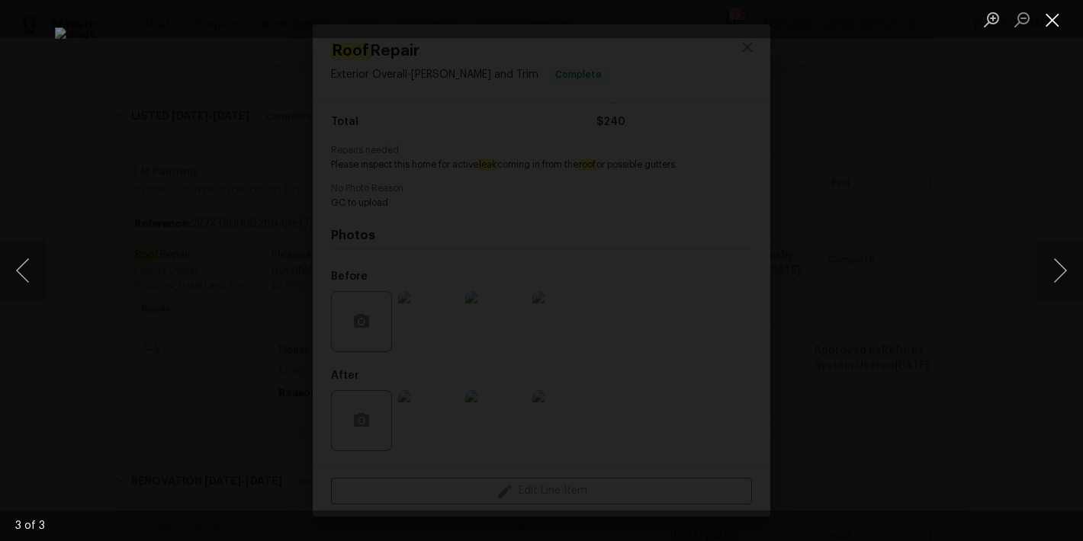
click at [1052, 19] on button "Close lightbox" at bounding box center [1052, 19] width 31 height 27
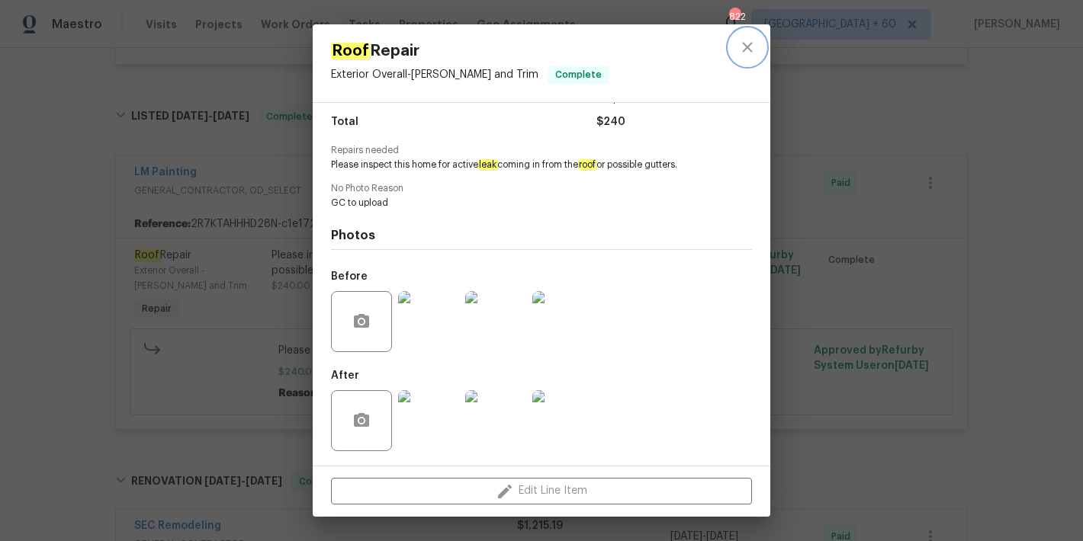
click at [745, 55] on icon "close" at bounding box center [747, 47] width 18 height 18
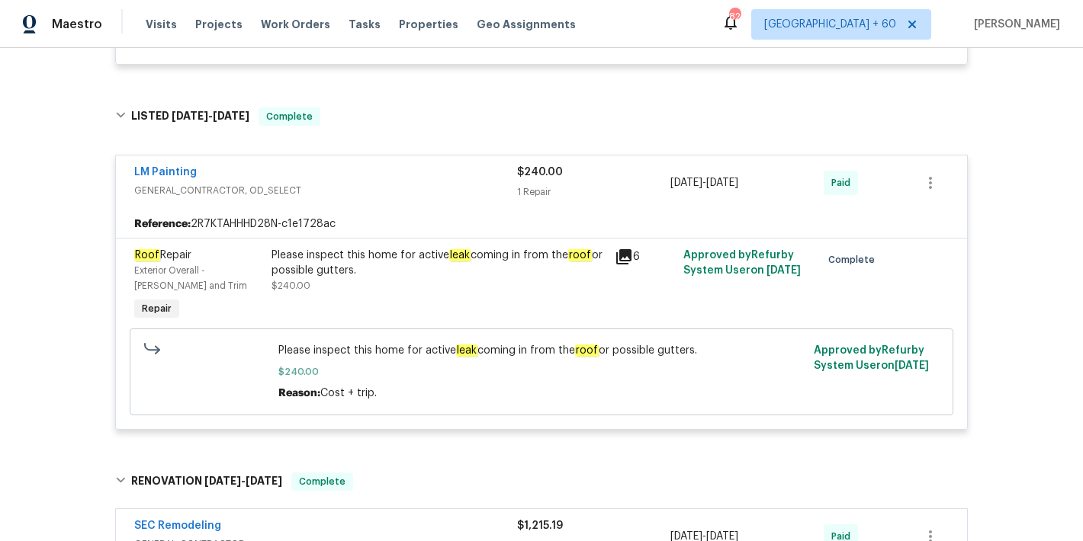
click at [982, 230] on div "Back to all projects [STREET_ADDRESS][PERSON_NAME] 3 Beds | 2 Baths | Total: 11…" at bounding box center [541, 294] width 1083 height 493
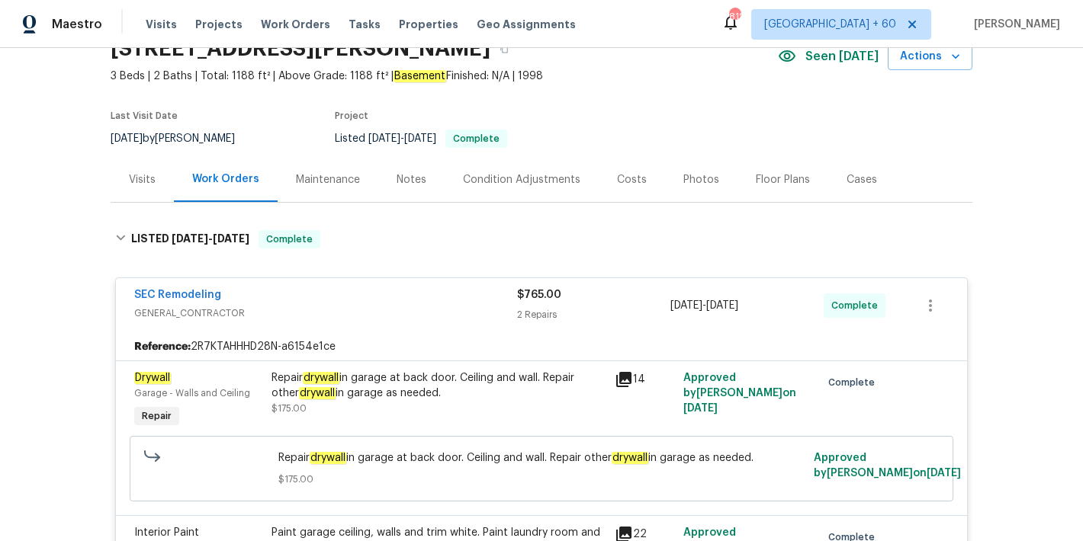
scroll to position [0, 0]
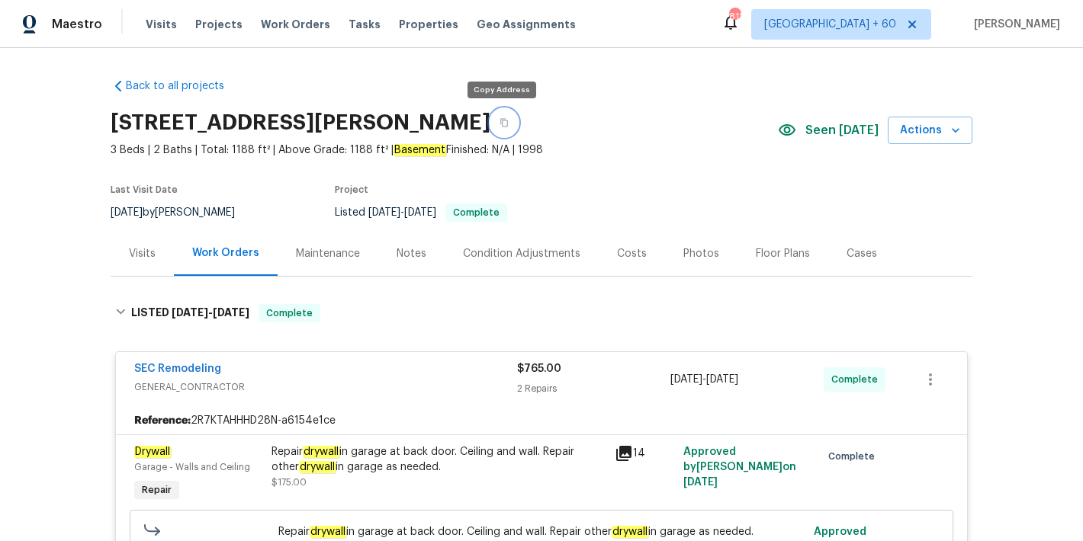
click at [501, 124] on icon "button" at bounding box center [504, 122] width 9 height 9
click at [156, 27] on span "Visits" at bounding box center [161, 24] width 31 height 15
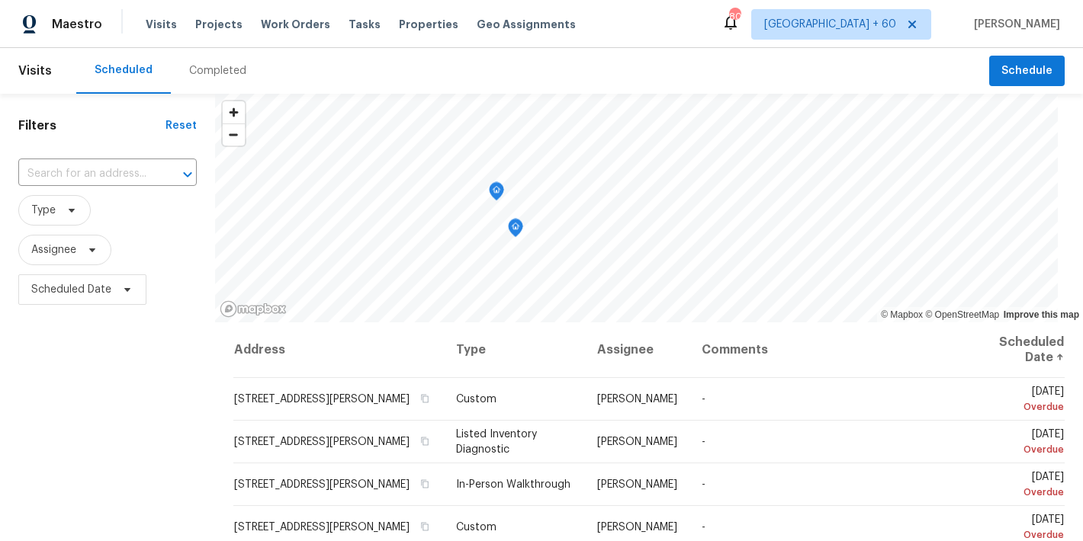
click at [574, 32] on div "Maestro Visits Projects Work Orders Tasks Properties Geo Assignments 809 [GEOGR…" at bounding box center [541, 24] width 1083 height 48
click at [220, 65] on div "Completed" at bounding box center [217, 70] width 57 height 15
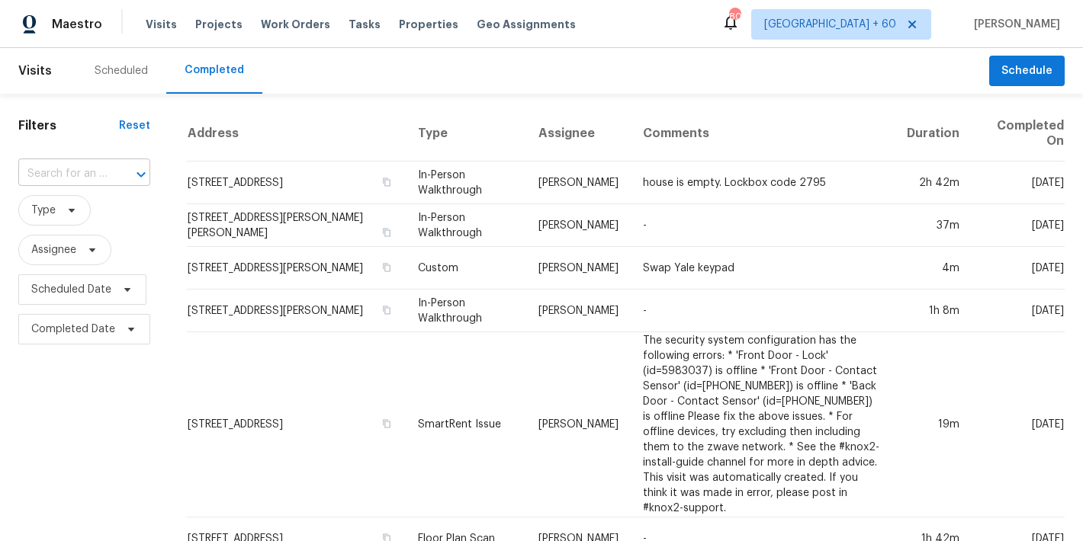
click at [47, 171] on input "text" at bounding box center [62, 174] width 89 height 24
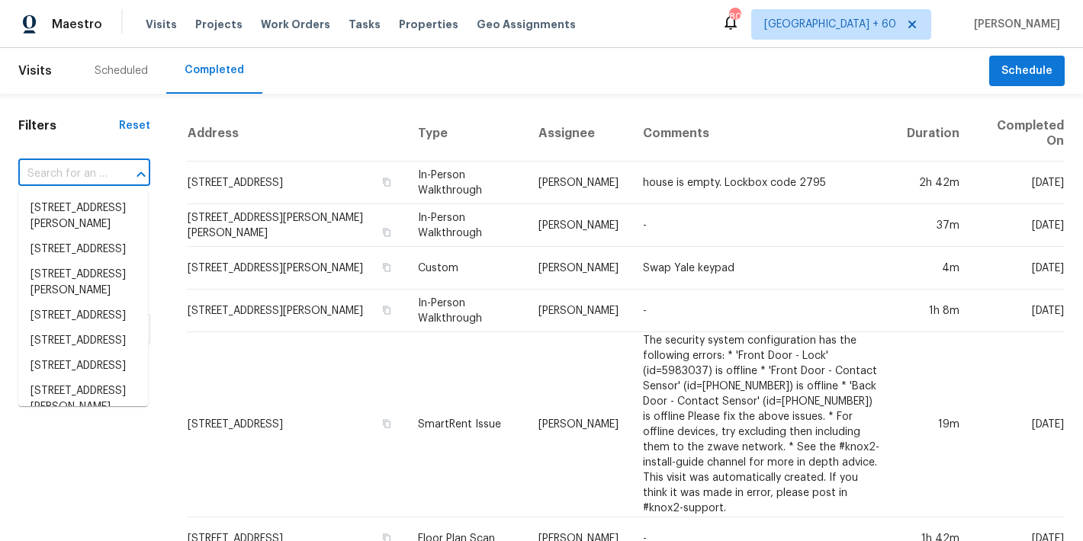
paste input "[STREET_ADDRESS][PERSON_NAME]"
type input "[STREET_ADDRESS][PERSON_NAME]"
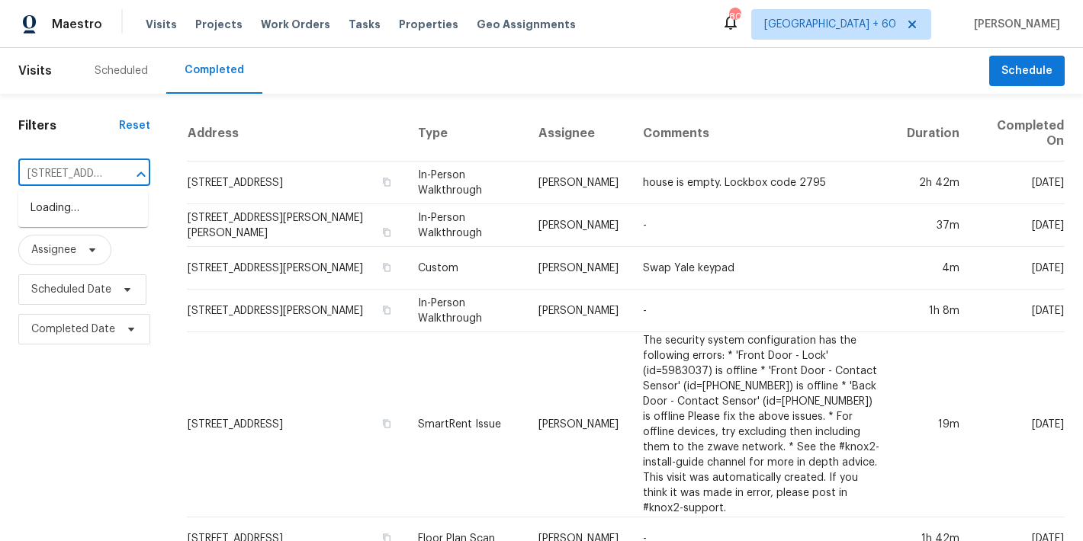
scroll to position [0, 117]
click at [74, 212] on li "[STREET_ADDRESS][PERSON_NAME]" at bounding box center [83, 216] width 130 height 41
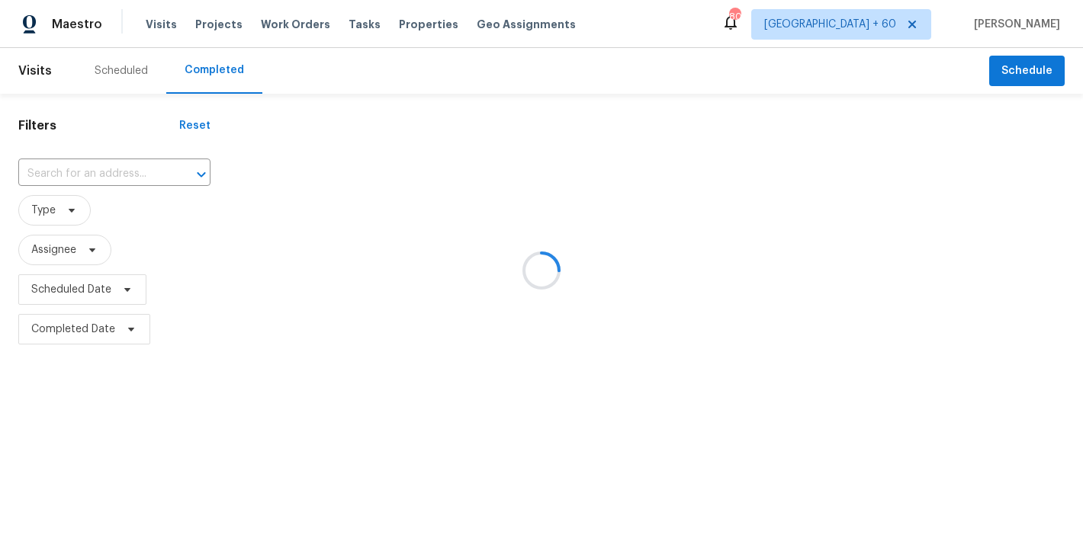
type input "[STREET_ADDRESS][PERSON_NAME]"
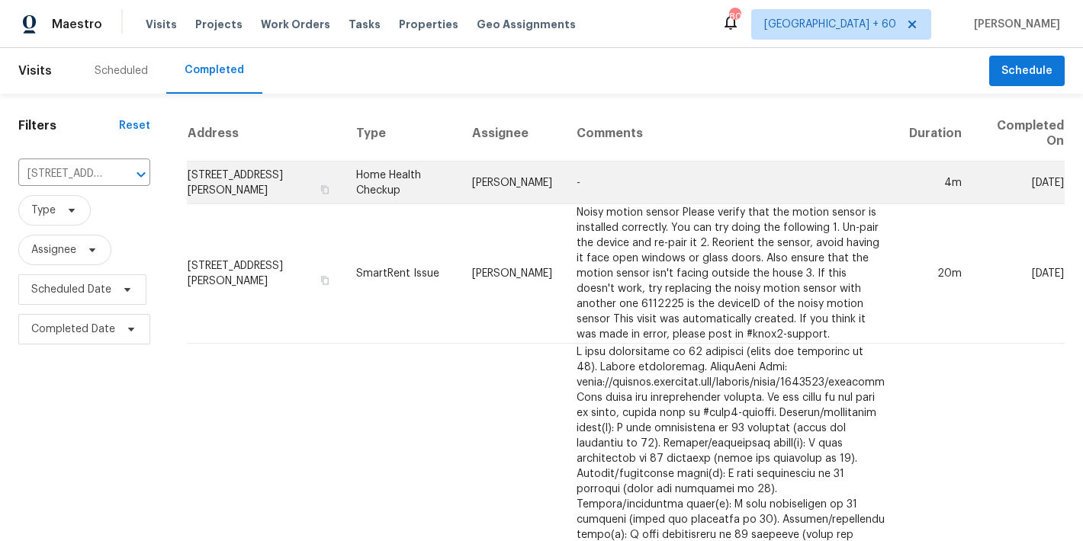
click at [238, 183] on td "[STREET_ADDRESS][PERSON_NAME]" at bounding box center [265, 183] width 157 height 43
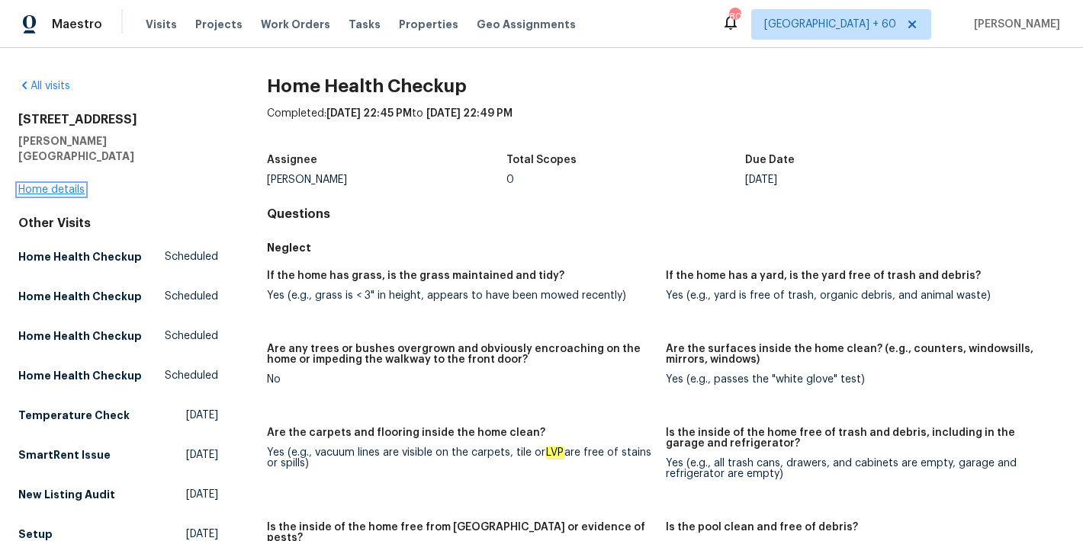
click at [43, 185] on link "Home details" at bounding box center [51, 190] width 66 height 11
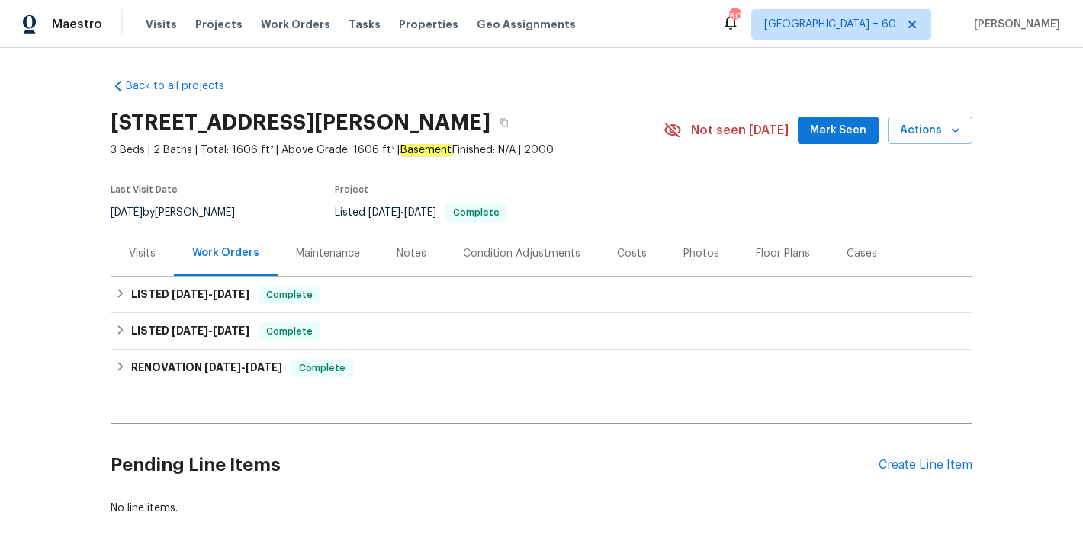
click at [827, 137] on span "Mark Seen" at bounding box center [838, 130] width 56 height 19
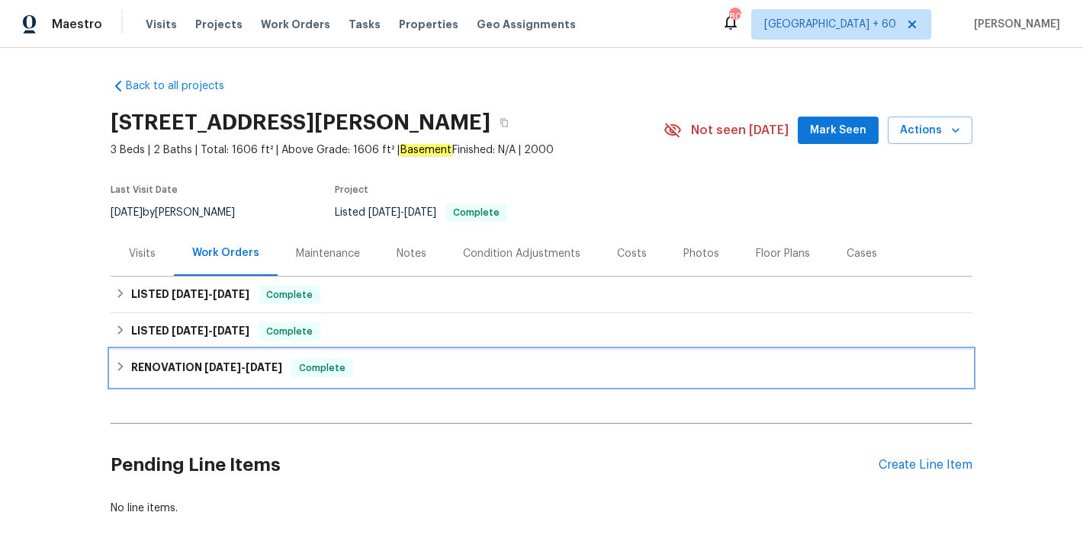
click at [249, 369] on span "[DATE]" at bounding box center [264, 367] width 37 height 11
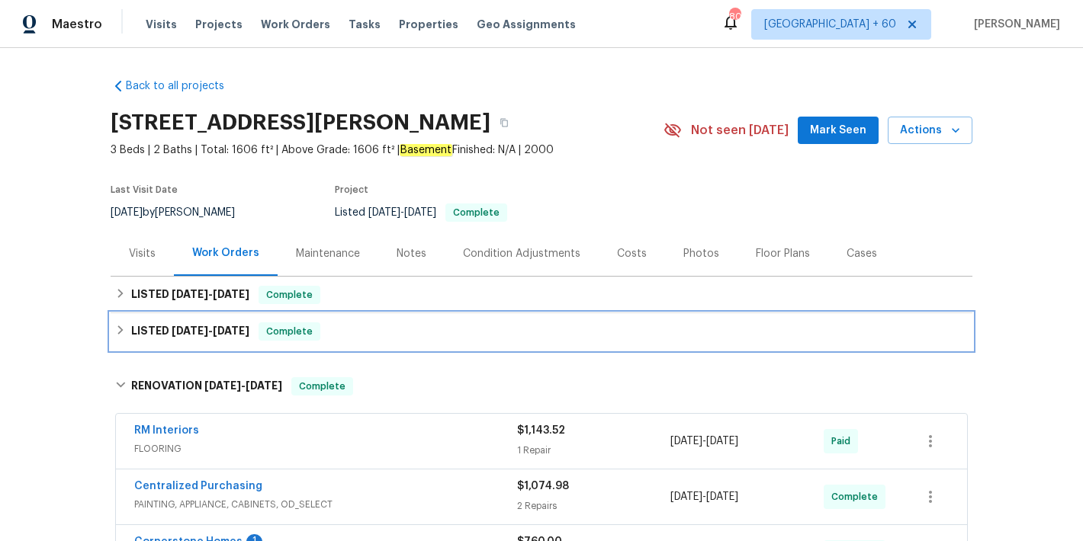
click at [219, 326] on span "[DATE]" at bounding box center [231, 331] width 37 height 11
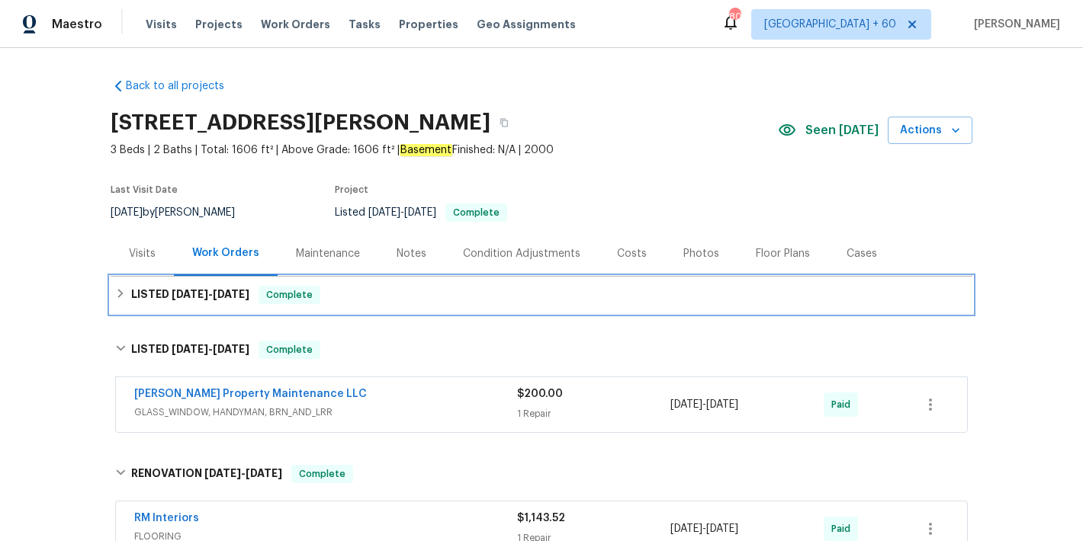
click at [350, 287] on div "LISTED [DATE] - [DATE] Complete" at bounding box center [541, 295] width 853 height 18
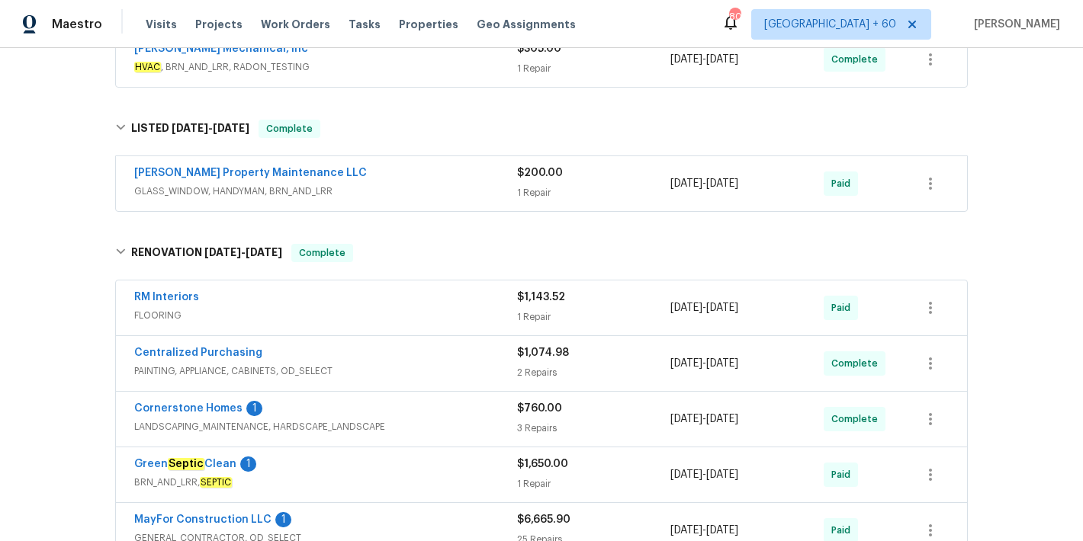
scroll to position [309, 0]
click at [477, 182] on div "[PERSON_NAME] Property Maintenance LLC" at bounding box center [325, 174] width 383 height 18
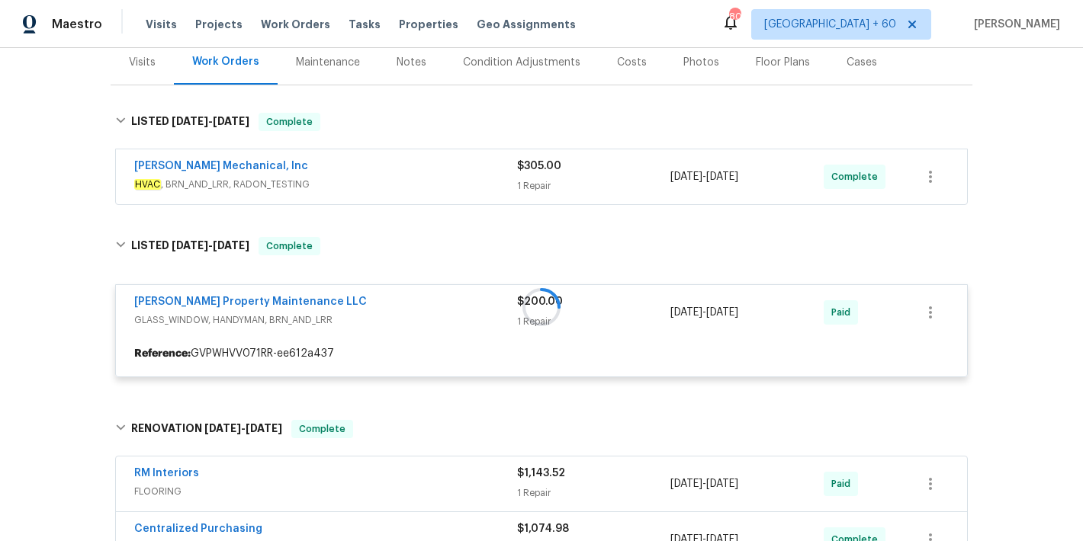
scroll to position [153, 0]
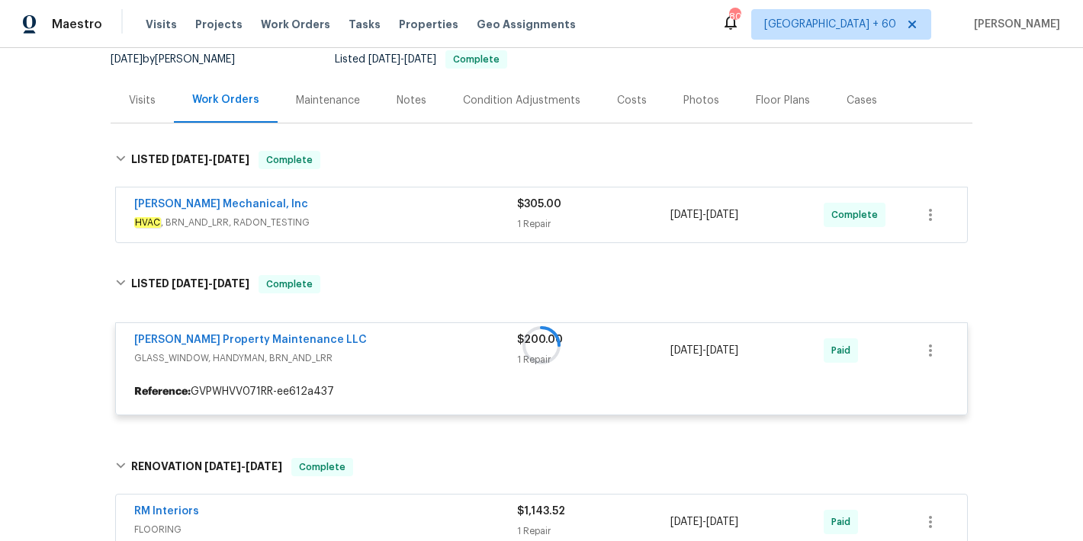
click at [484, 212] on div "[PERSON_NAME] Mechanical, Inc" at bounding box center [325, 206] width 383 height 18
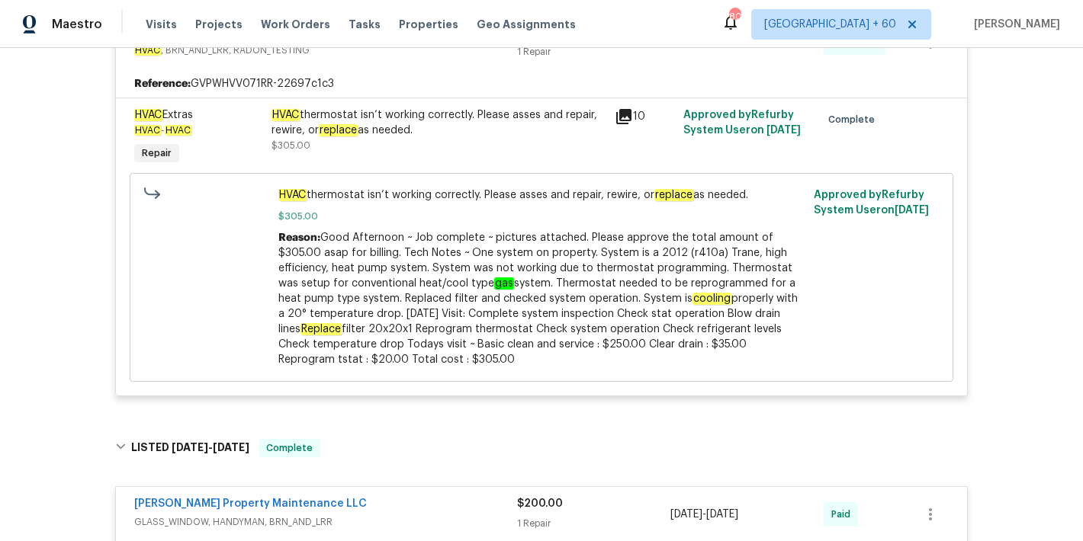
scroll to position [228, 0]
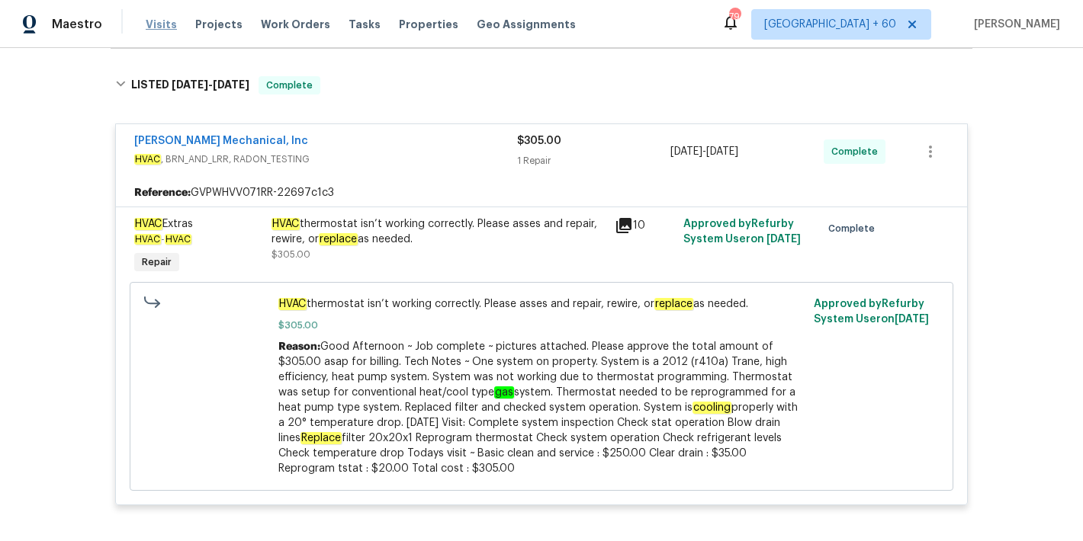
click at [165, 28] on span "Visits" at bounding box center [161, 24] width 31 height 15
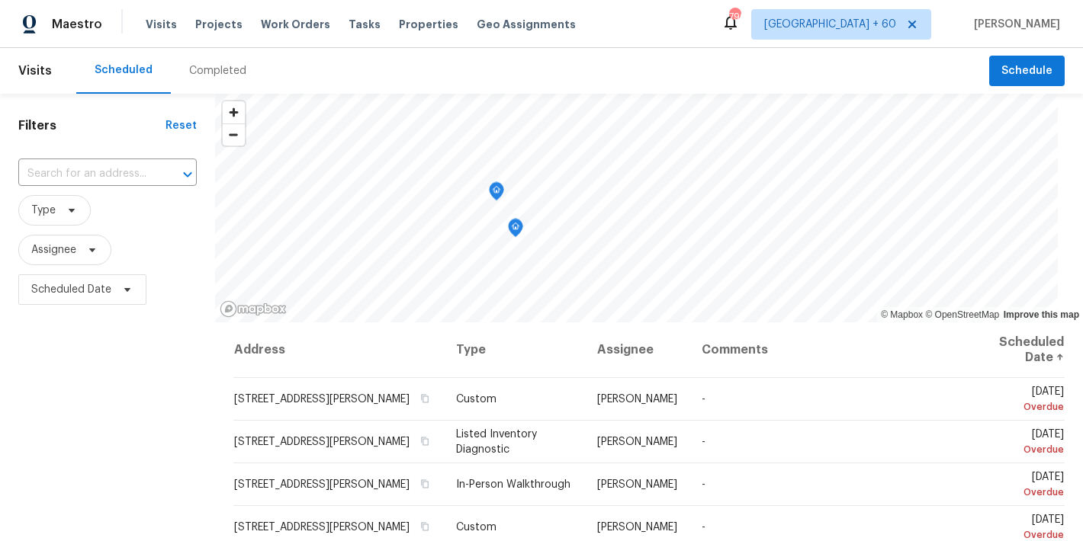
click at [214, 80] on div "Completed" at bounding box center [218, 71] width 94 height 46
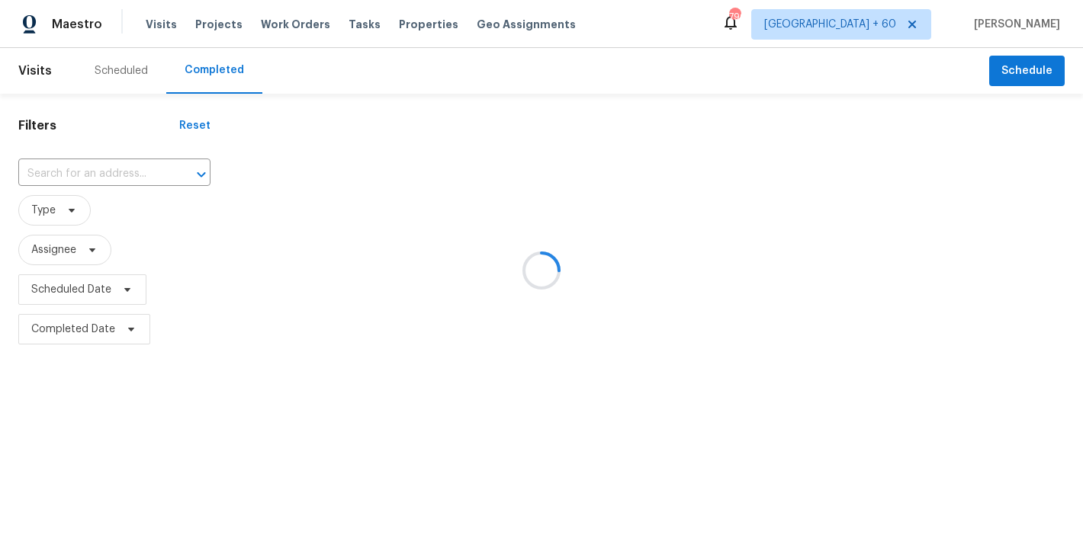
click at [324, 56] on div at bounding box center [541, 270] width 1083 height 541
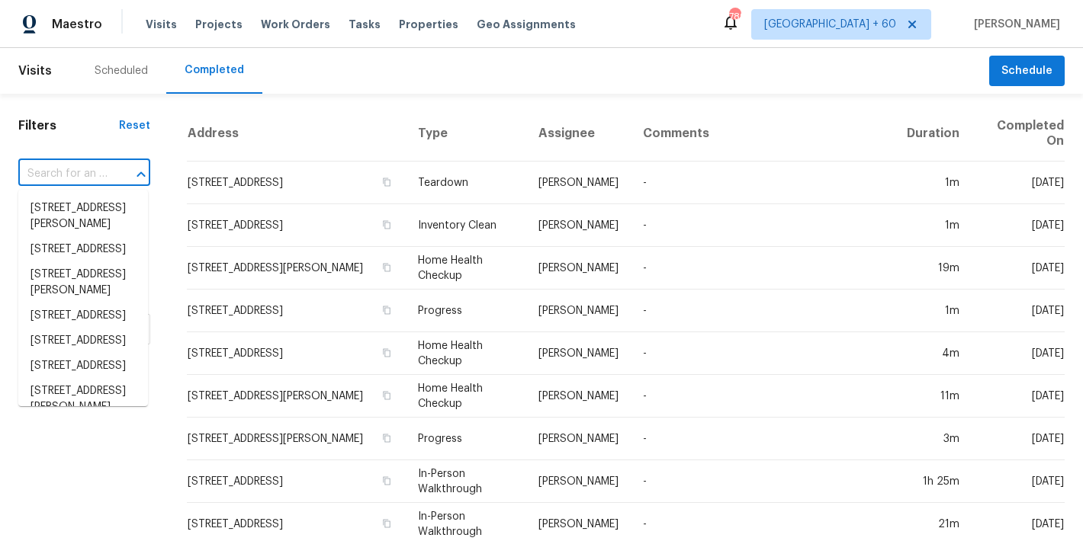
click at [89, 185] on input "text" at bounding box center [62, 174] width 89 height 24
paste input "[STREET_ADDRESS]"
type input "[STREET_ADDRESS]"
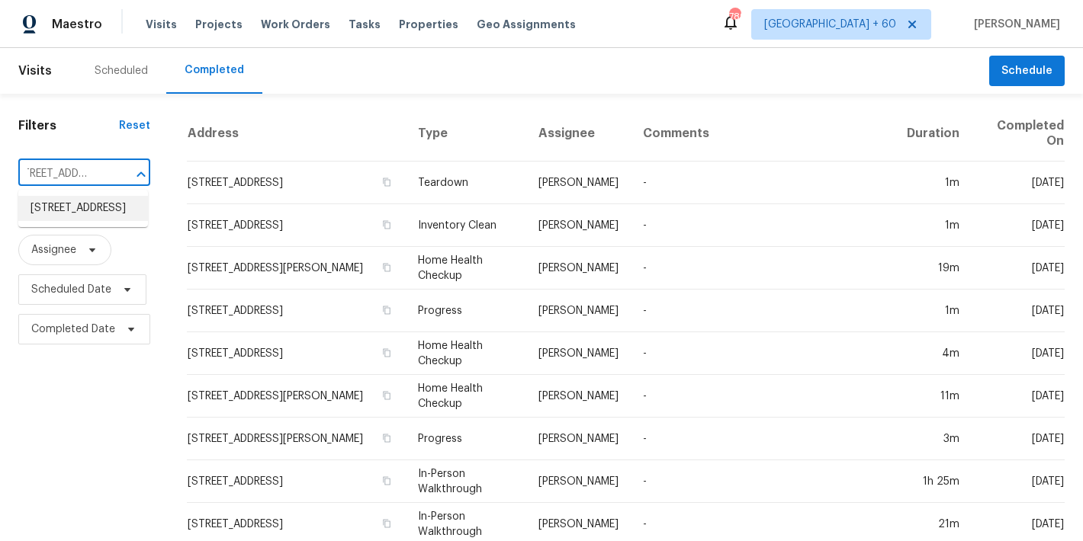
click at [83, 210] on li "[STREET_ADDRESS]" at bounding box center [83, 208] width 130 height 25
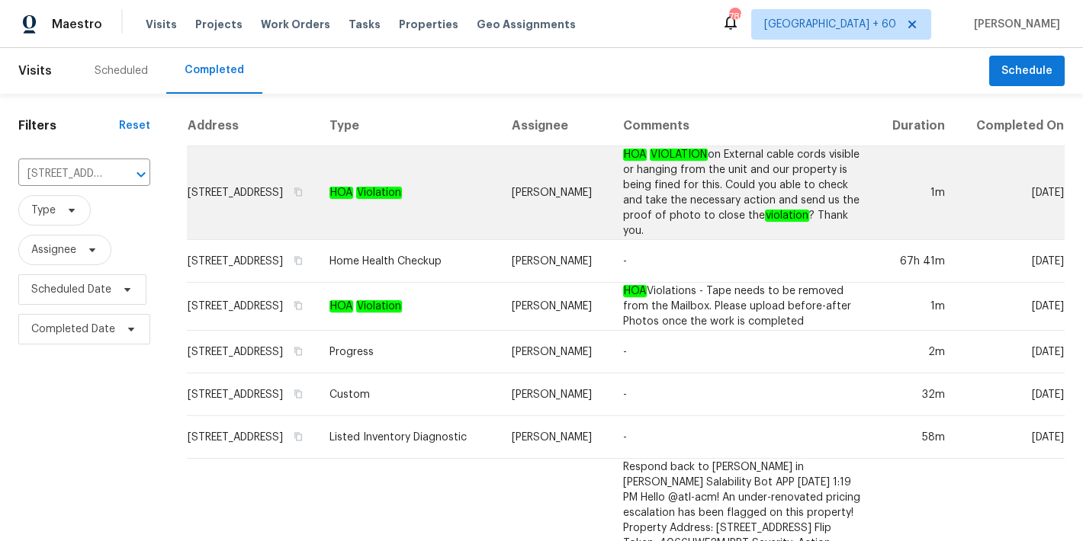
click at [230, 198] on td "[STREET_ADDRESS]" at bounding box center [252, 193] width 130 height 94
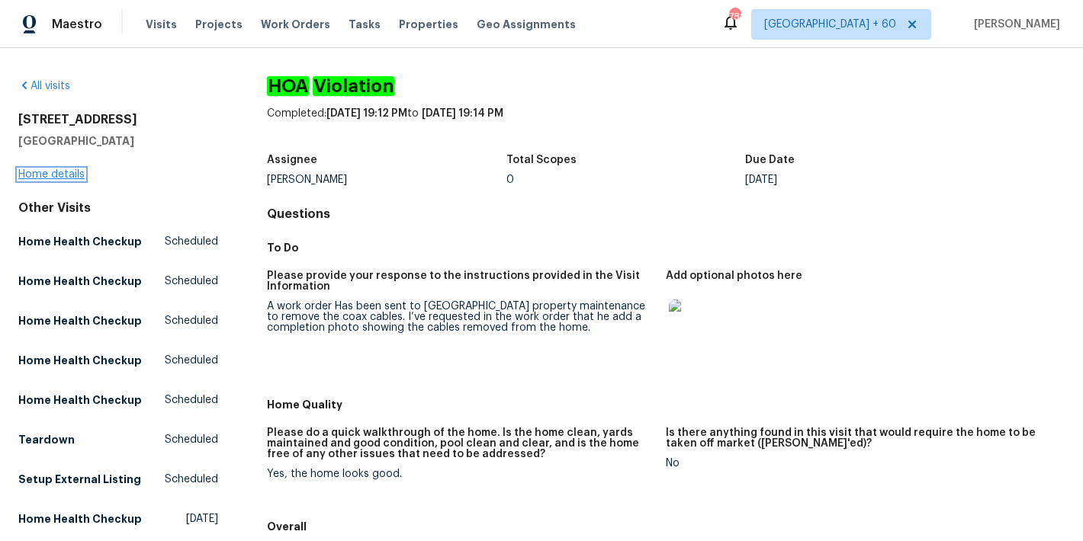
click at [47, 174] on link "Home details" at bounding box center [51, 174] width 66 height 11
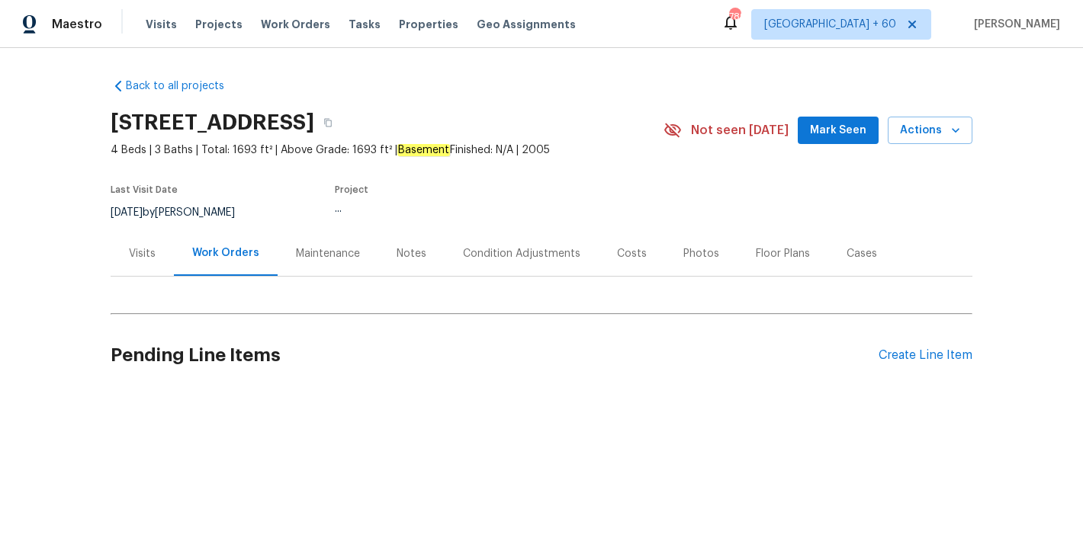
click at [832, 136] on span "Mark Seen" at bounding box center [838, 130] width 56 height 19
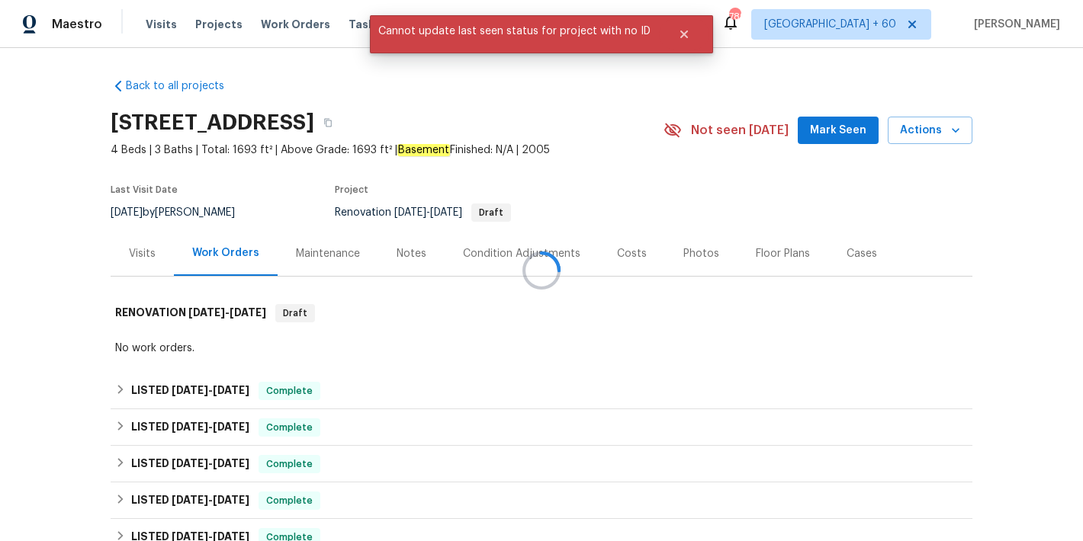
click at [825, 139] on div at bounding box center [541, 270] width 1083 height 541
click at [679, 37] on icon "Close" at bounding box center [684, 34] width 12 height 12
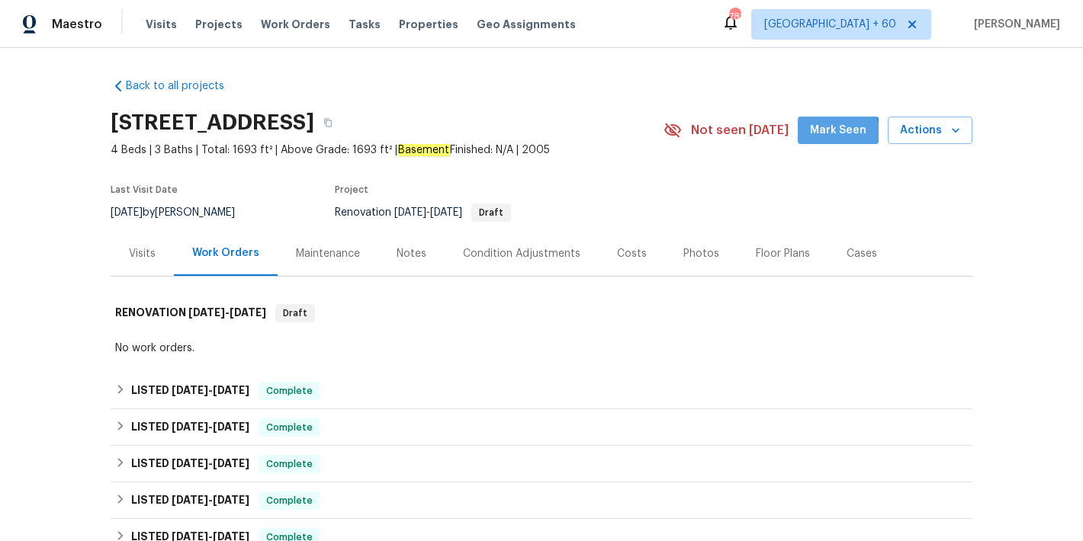
click at [827, 137] on span "Mark Seen" at bounding box center [838, 130] width 56 height 19
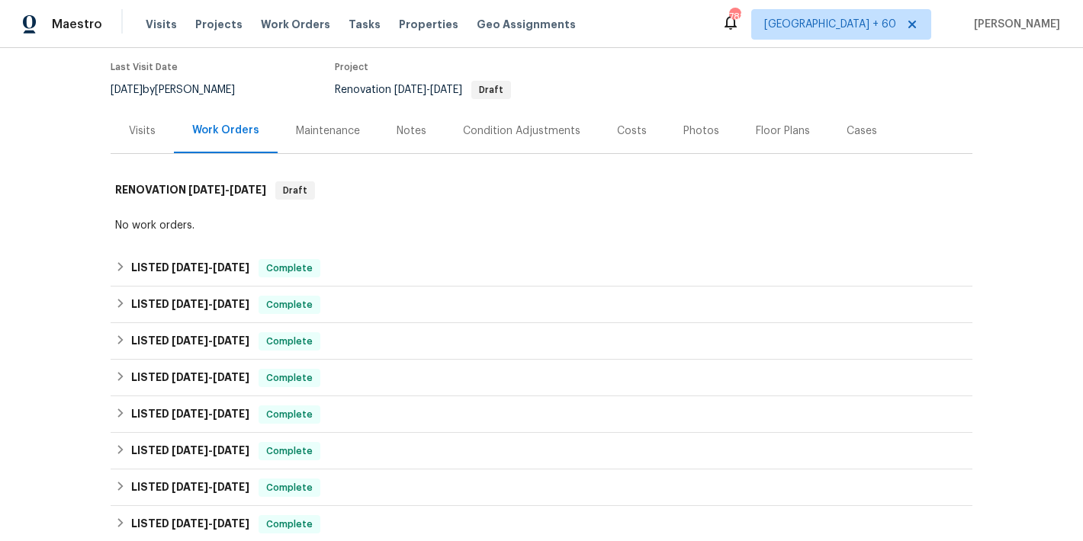
scroll to position [153, 0]
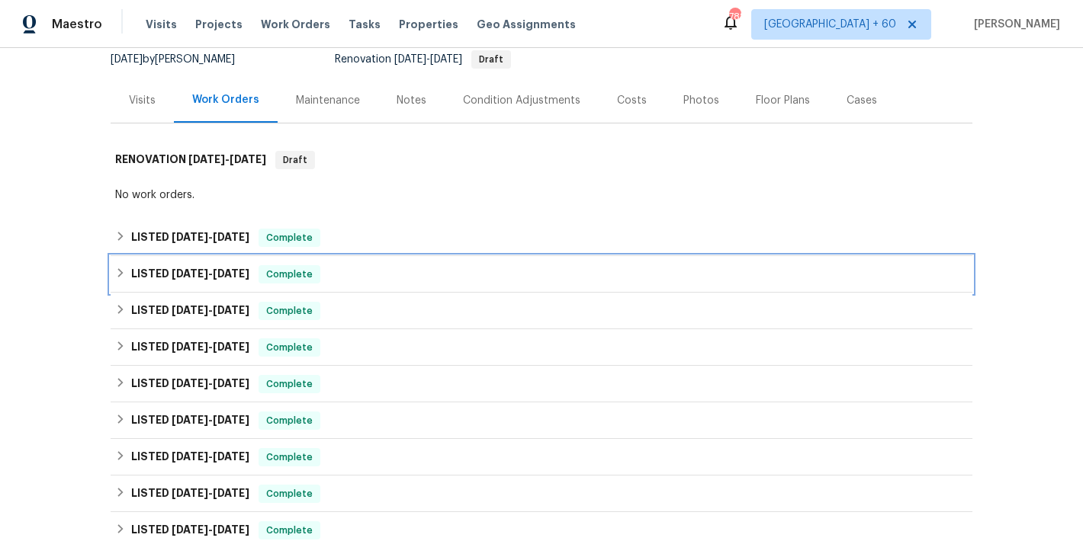
click at [349, 272] on div "LISTED [DATE] - [DATE] Complete" at bounding box center [541, 274] width 853 height 18
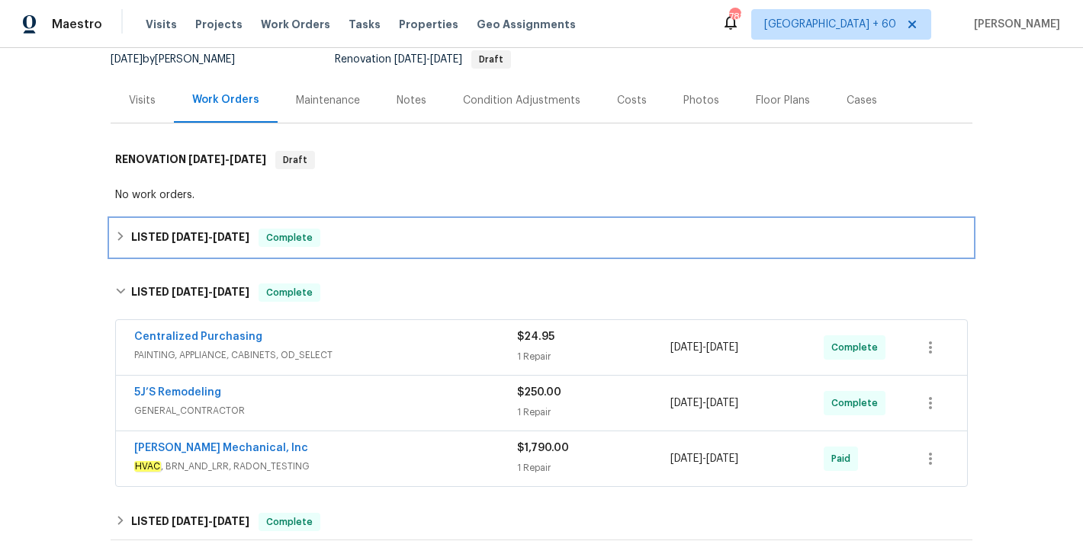
click at [339, 233] on div "LISTED [DATE] - [DATE] Complete" at bounding box center [541, 238] width 853 height 18
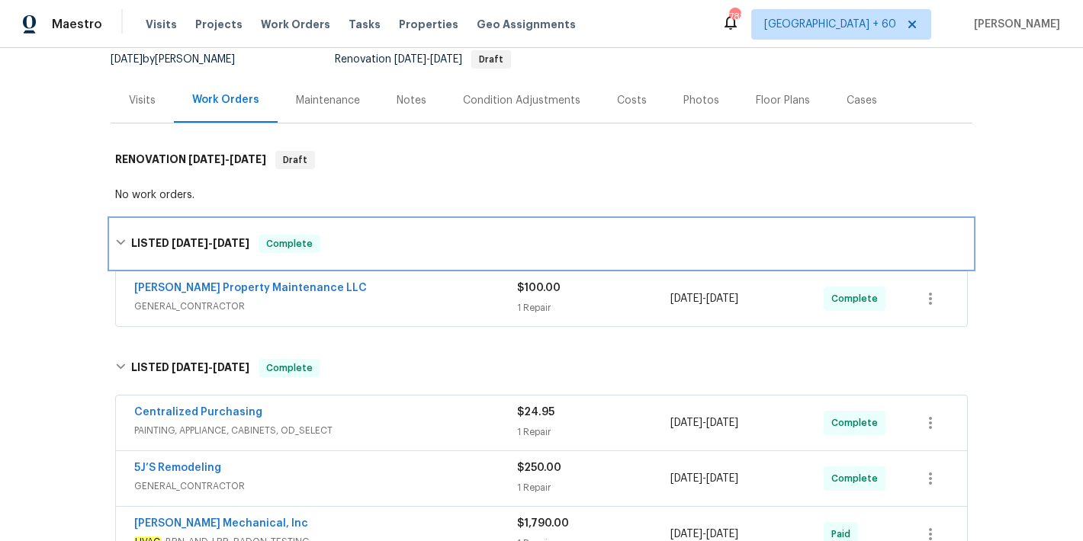
scroll to position [268, 0]
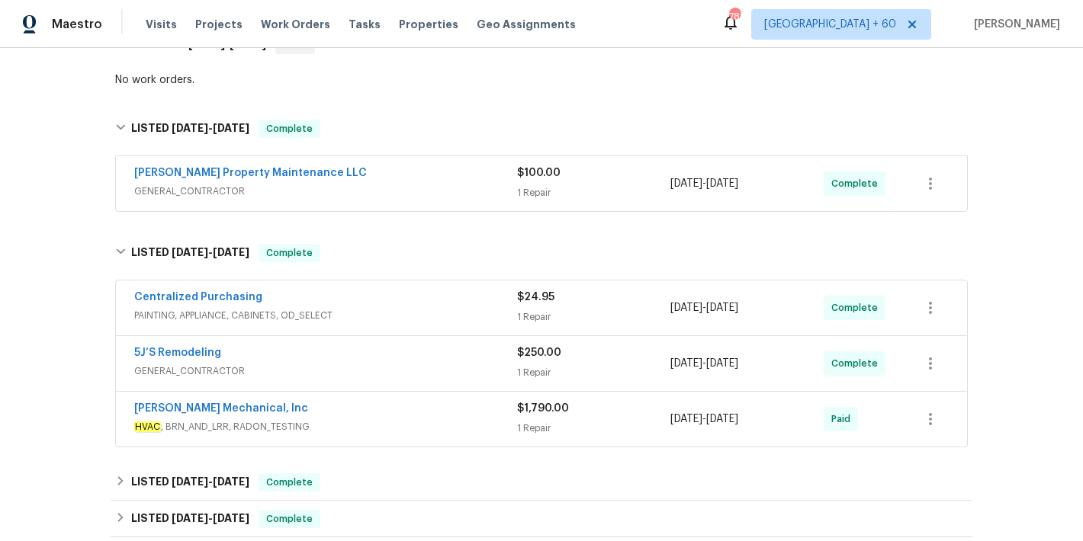
click at [442, 175] on div "[PERSON_NAME] Property Maintenance LLC" at bounding box center [325, 174] width 383 height 18
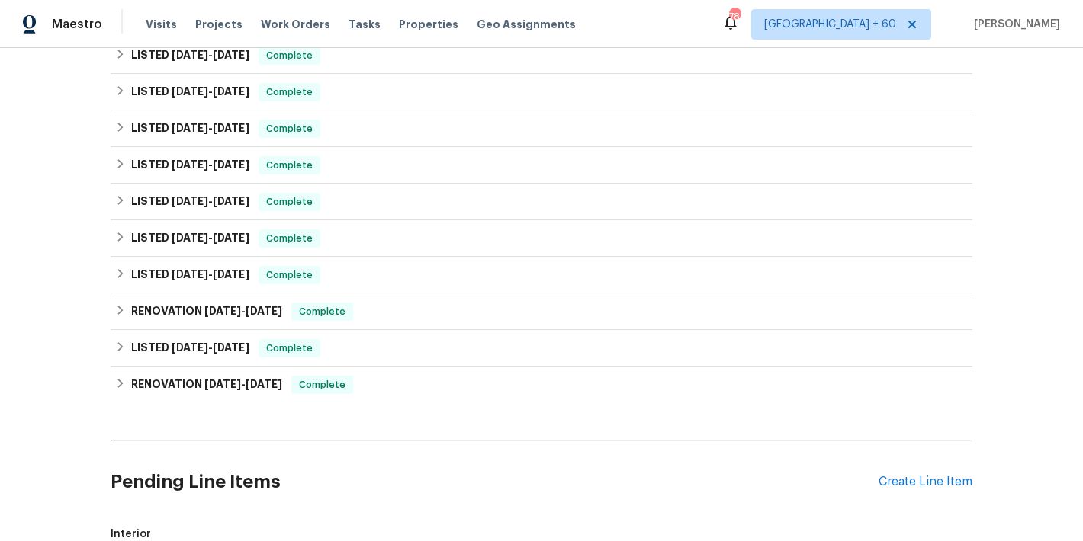
scroll to position [911, 0]
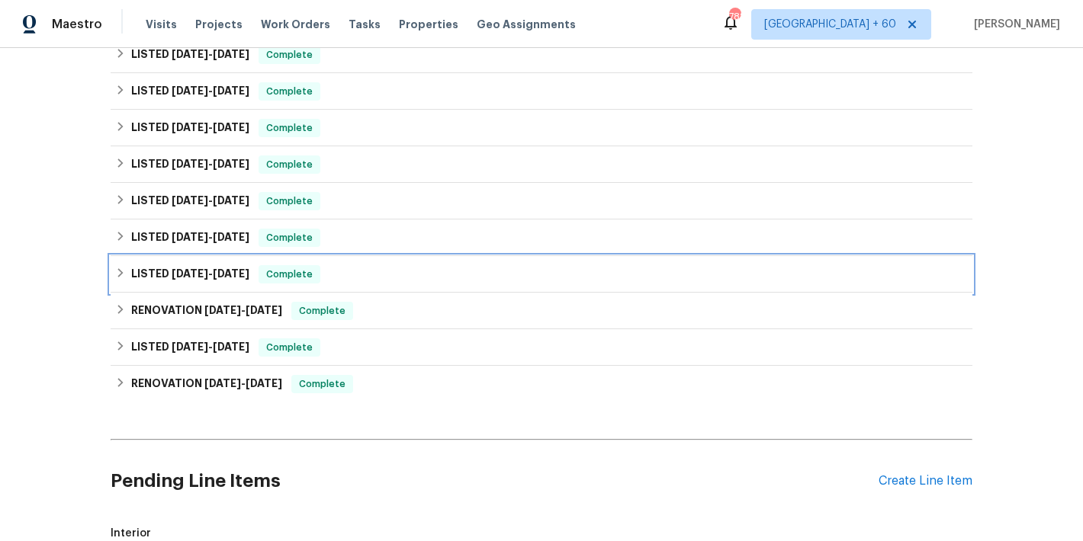
click at [391, 271] on div "LISTED [DATE] - [DATE] Complete" at bounding box center [541, 274] width 853 height 18
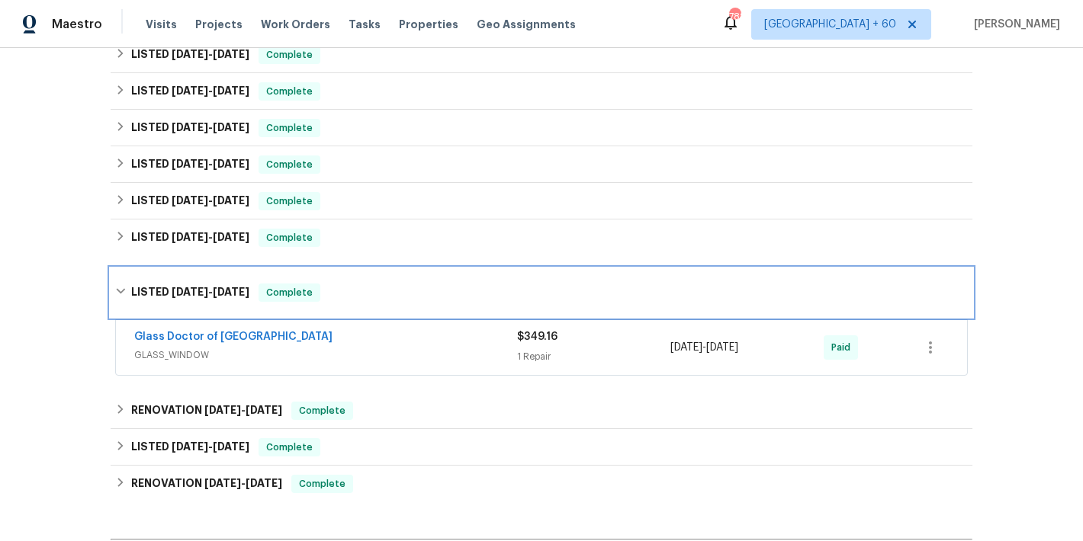
click at [381, 296] on div "LISTED [DATE] - [DATE] Complete" at bounding box center [541, 293] width 853 height 18
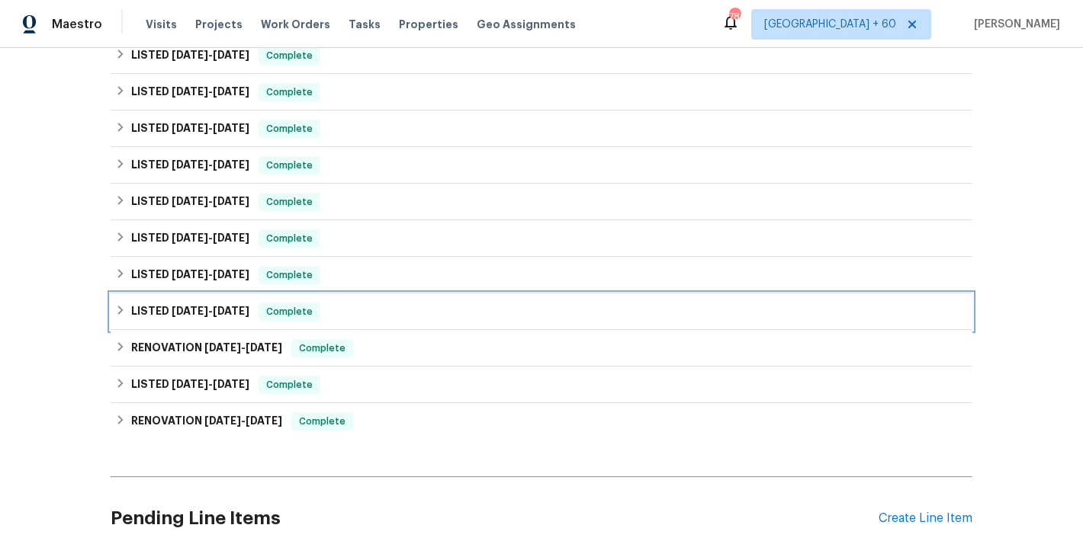
scroll to position [863, 0]
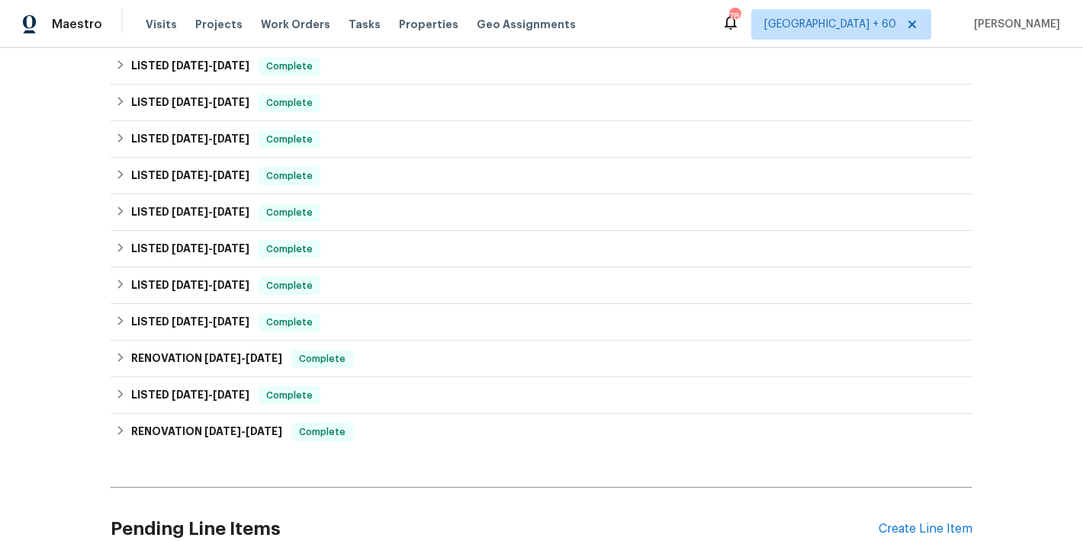
click at [994, 323] on div "Back to all projects [STREET_ADDRESS] 4 Beds | 3 Baths | Total: 1693 ft² | Abov…" at bounding box center [541, 294] width 1083 height 493
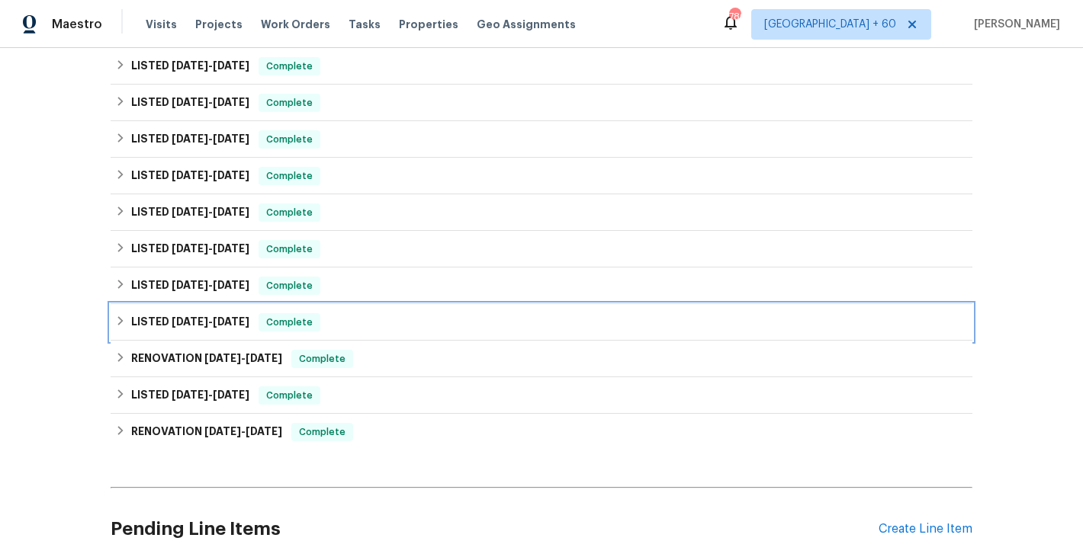
click at [629, 323] on div "LISTED [DATE] - [DATE] Complete" at bounding box center [541, 322] width 853 height 18
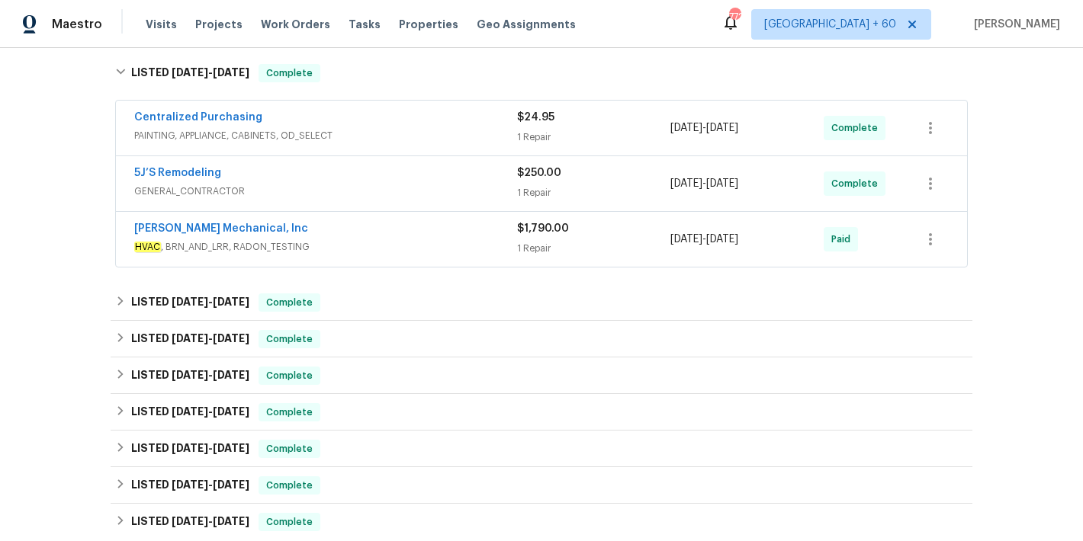
scroll to position [915, 0]
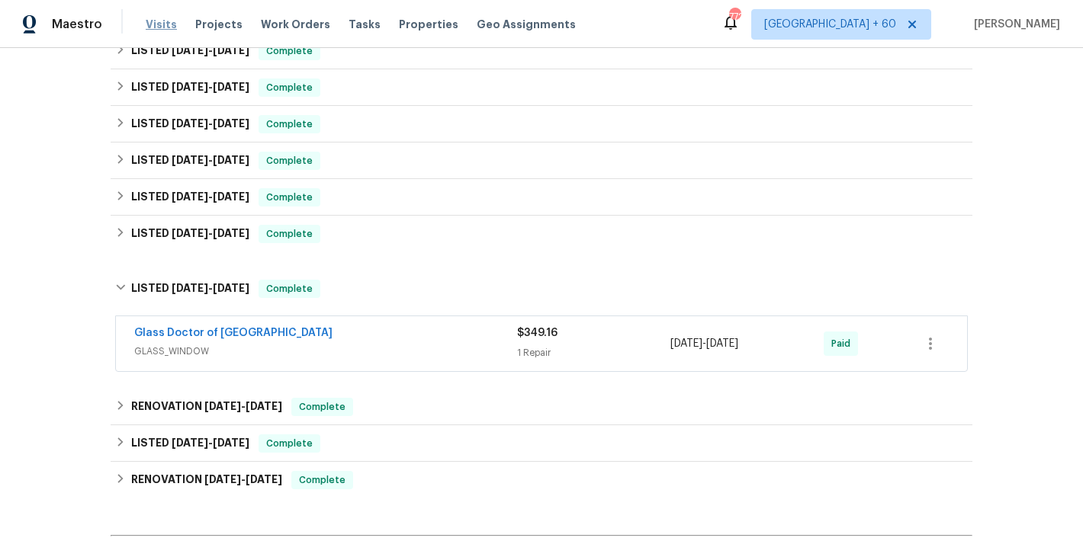
click at [156, 28] on span "Visits" at bounding box center [161, 24] width 31 height 15
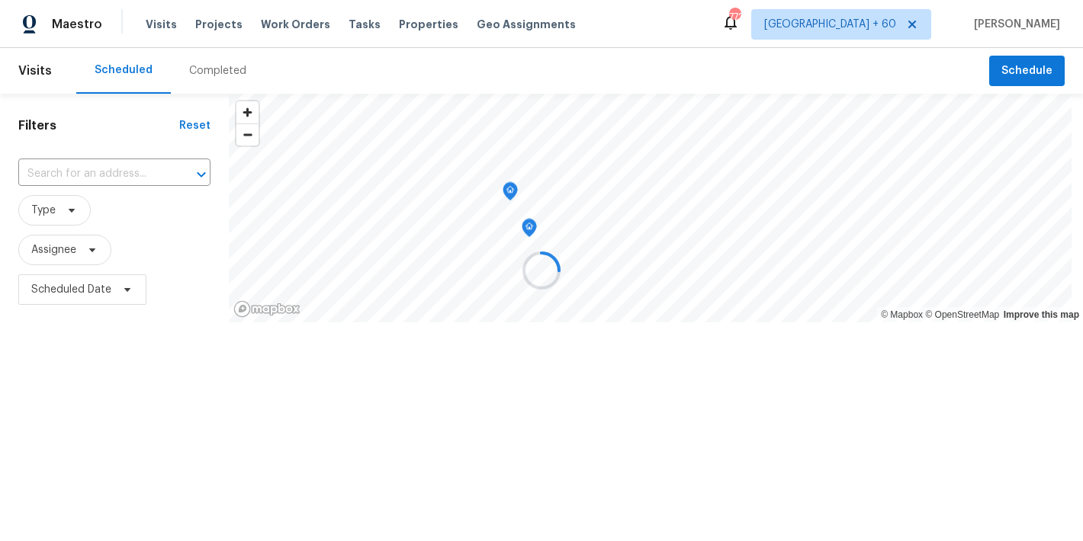
click at [398, 59] on div at bounding box center [541, 270] width 1083 height 541
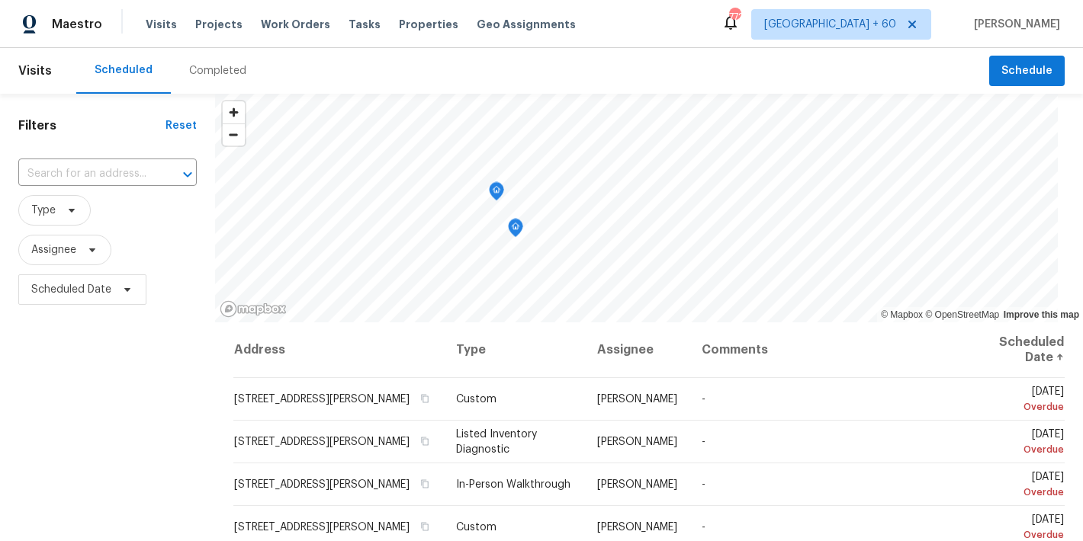
click at [217, 75] on div "Completed" at bounding box center [217, 70] width 57 height 15
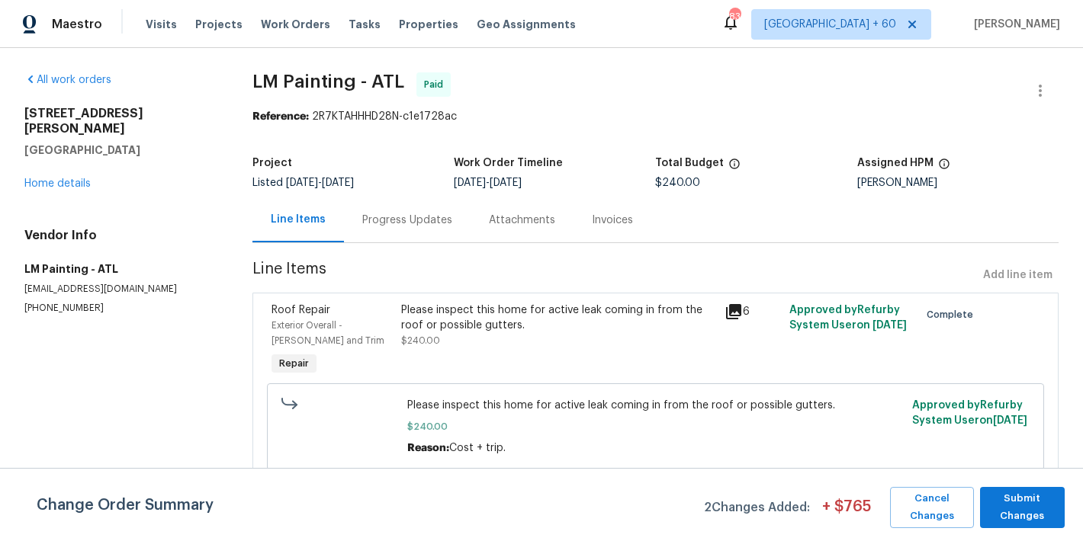
click at [368, 219] on div "Progress Updates" at bounding box center [407, 220] width 90 height 15
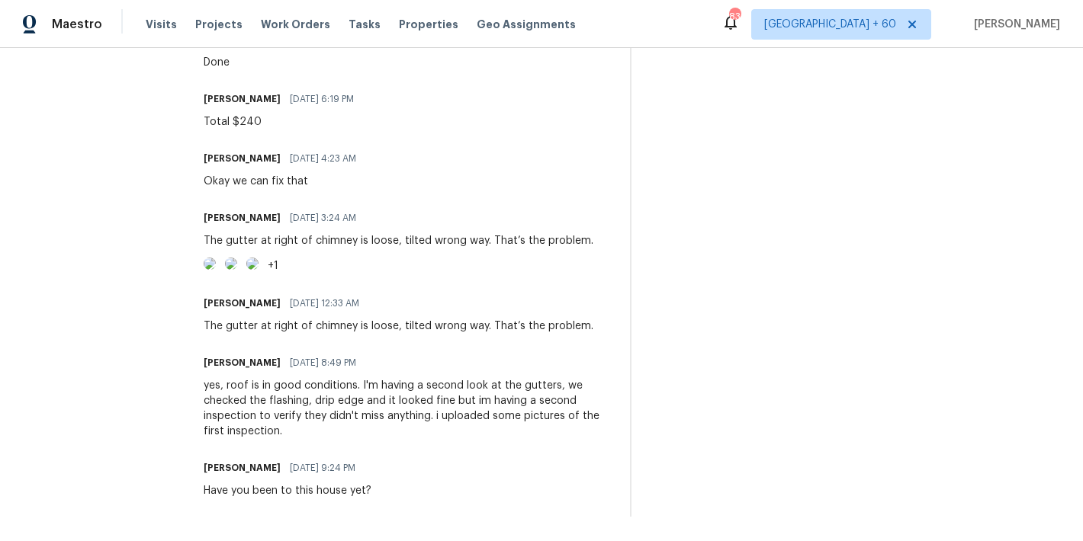
scroll to position [600, 0]
click at [833, 237] on div "On-site Worker Updates" at bounding box center [854, 261] width 408 height 512
click at [216, 258] on img at bounding box center [210, 264] width 12 height 12
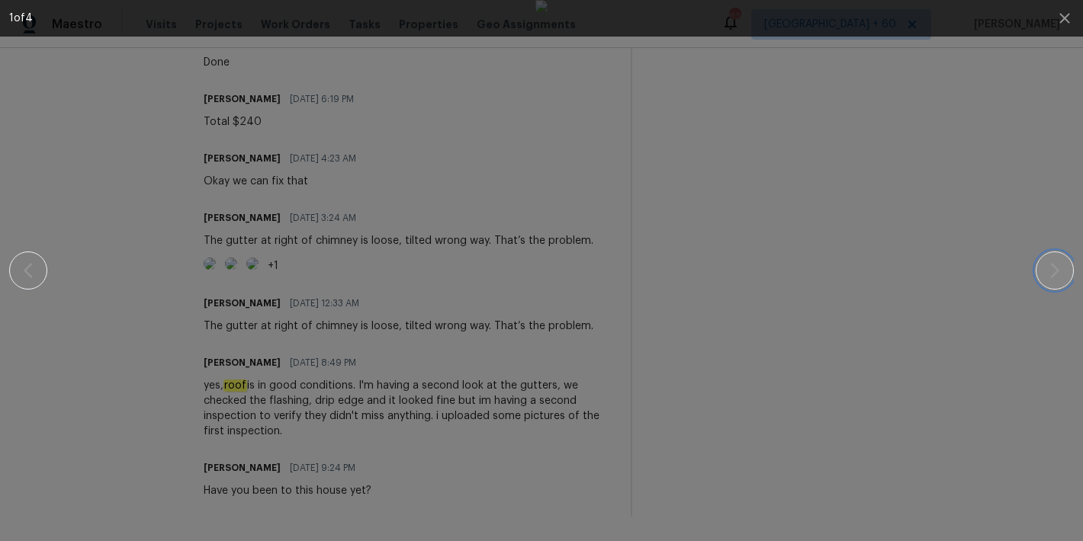
click at [1065, 265] on button "button" at bounding box center [1055, 271] width 38 height 38
click at [1067, 266] on button "button" at bounding box center [1055, 271] width 38 height 38
click at [1063, 265] on icon "button" at bounding box center [1055, 271] width 18 height 18
click at [1067, 27] on button "button" at bounding box center [1064, 18] width 37 height 37
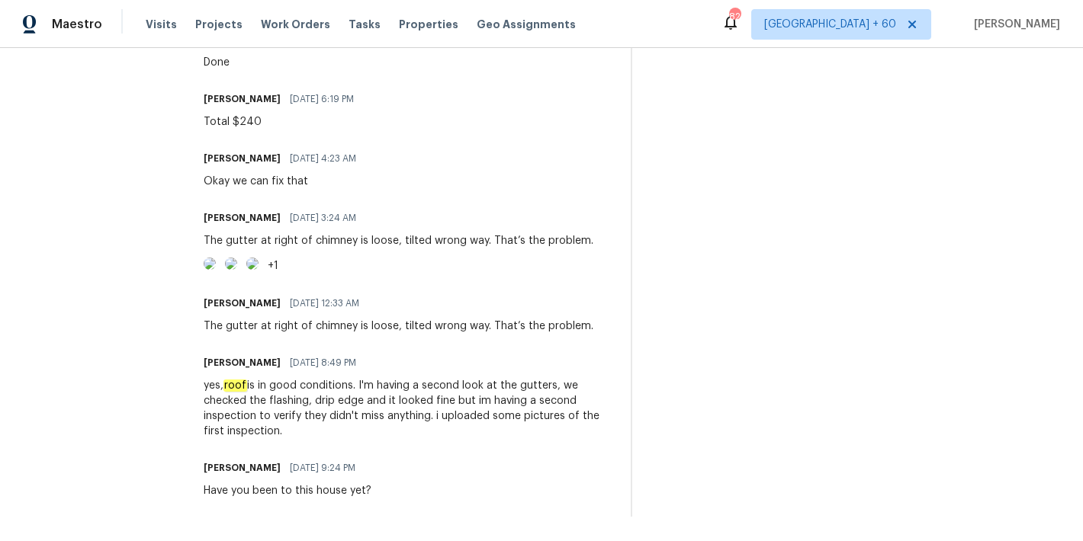
scroll to position [589, 0]
click at [216, 258] on img at bounding box center [210, 264] width 12 height 12
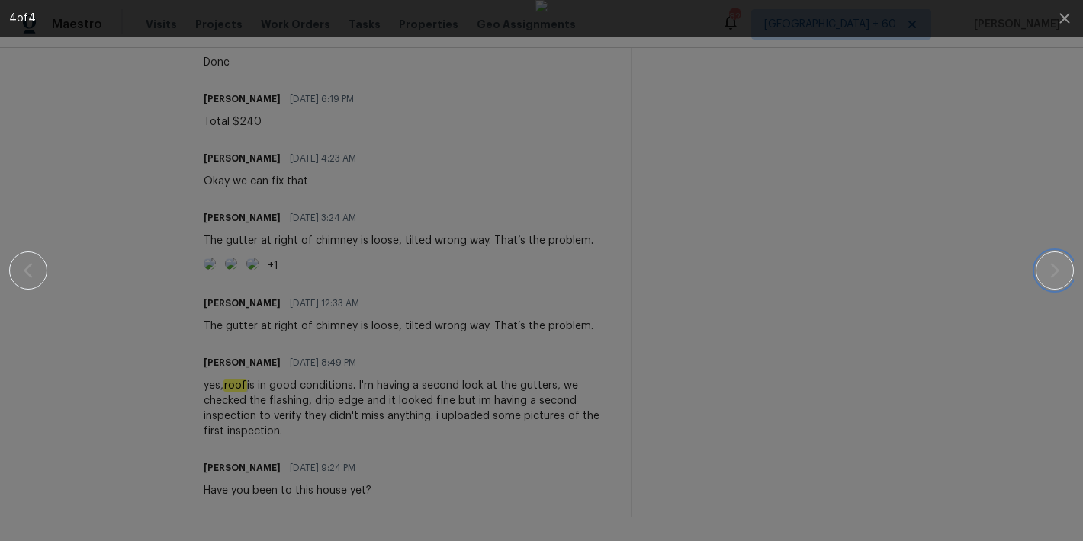
click at [1060, 274] on icon "button" at bounding box center [1055, 271] width 18 height 18
click at [30, 268] on icon "button" at bounding box center [28, 271] width 18 height 18
click at [1064, 19] on icon "button" at bounding box center [1064, 18] width 10 height 10
